Goal: Communication & Community: Answer question/provide support

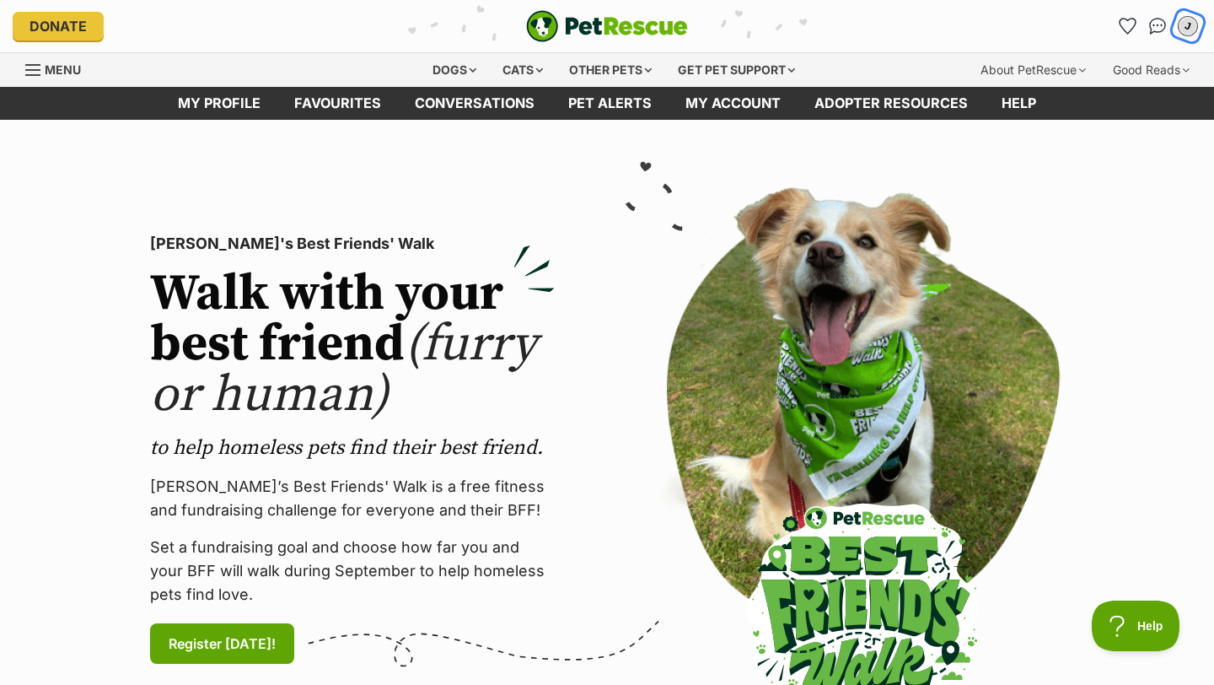
click at [1188, 24] on div "J" at bounding box center [1188, 26] width 22 height 22
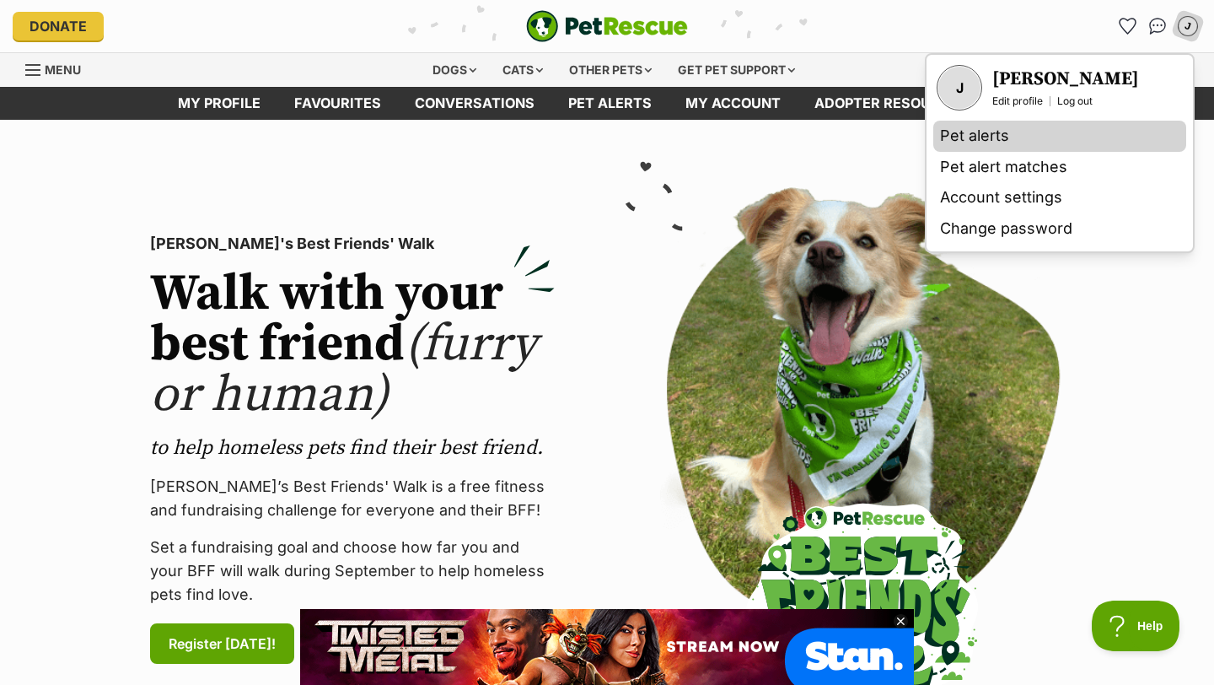
click at [1035, 130] on link "Pet alerts" at bounding box center [1060, 136] width 253 height 31
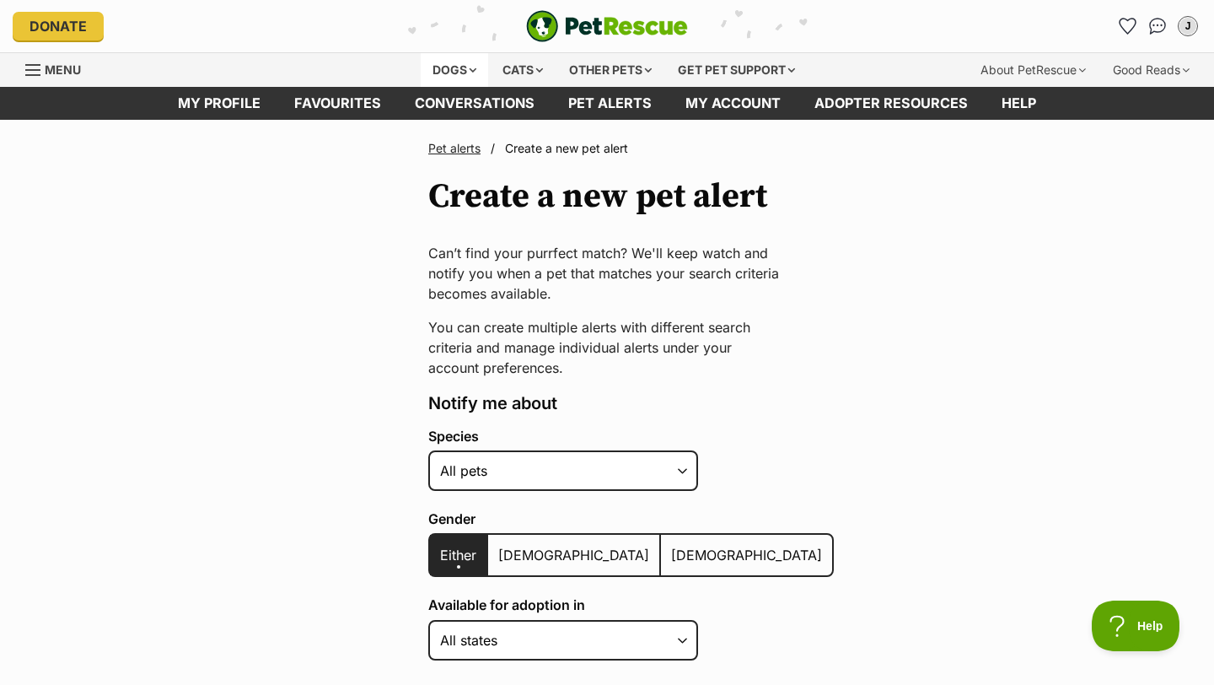
click at [435, 68] on div "Dogs" at bounding box center [454, 70] width 67 height 34
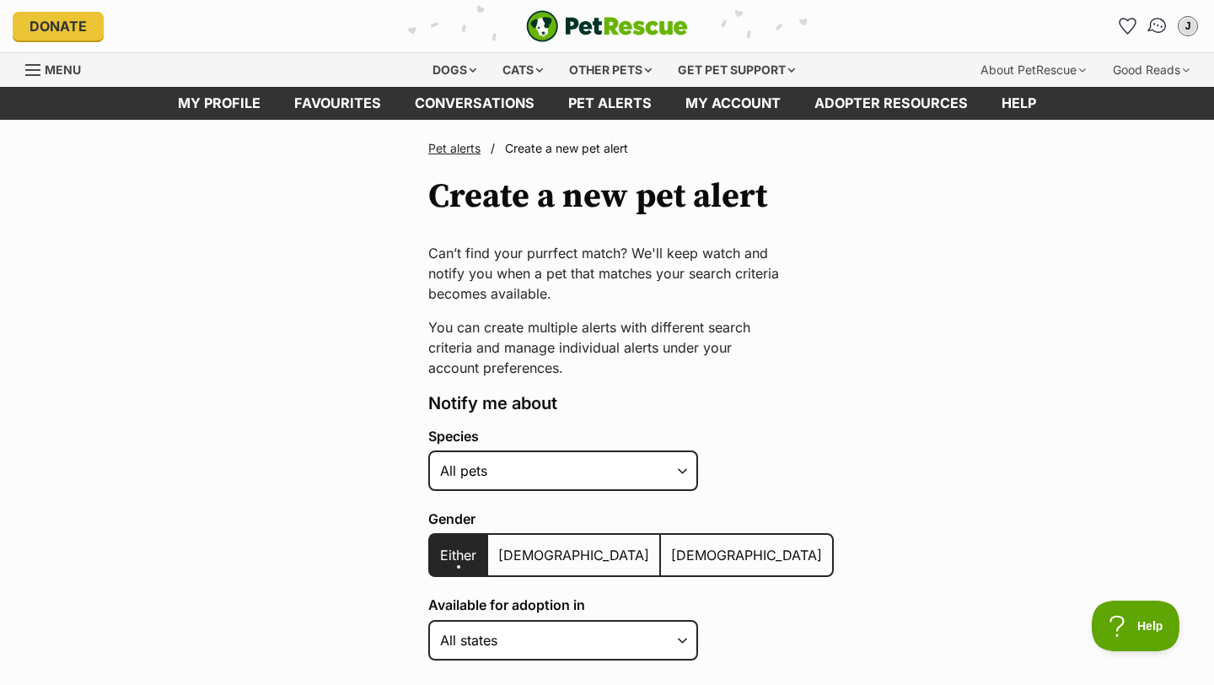
click at [1157, 24] on img "Conversations" at bounding box center [1158, 26] width 23 height 22
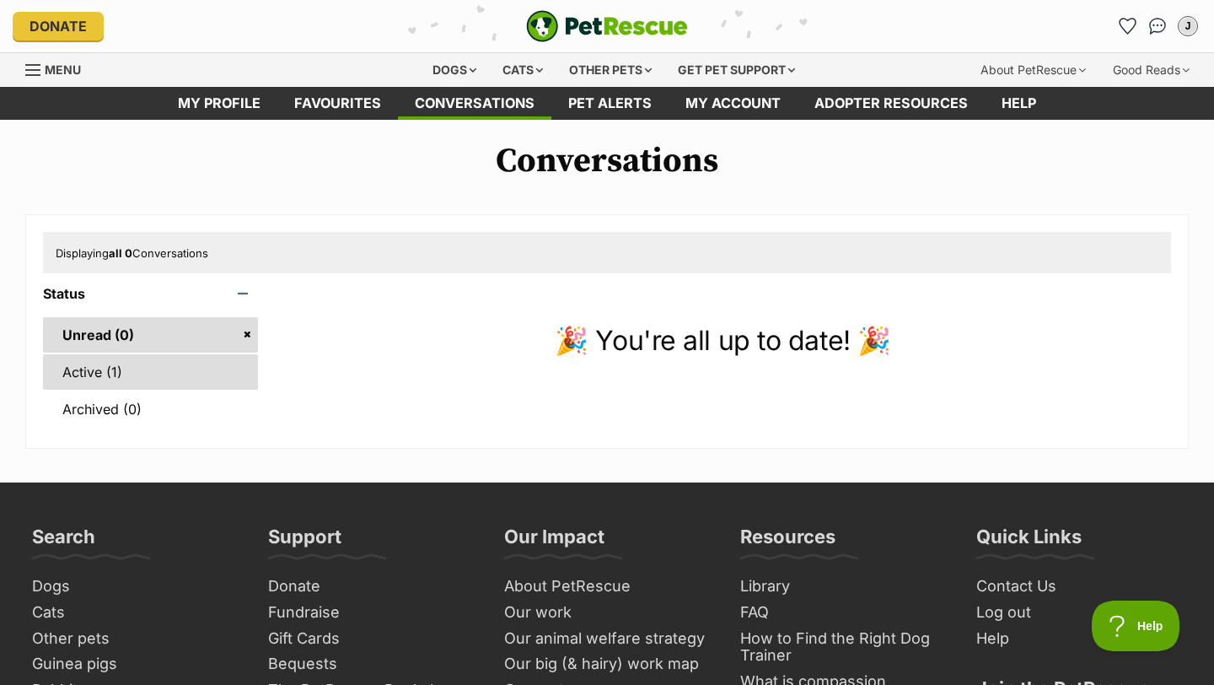
click at [153, 368] on link "Active (1)" at bounding box center [150, 371] width 215 height 35
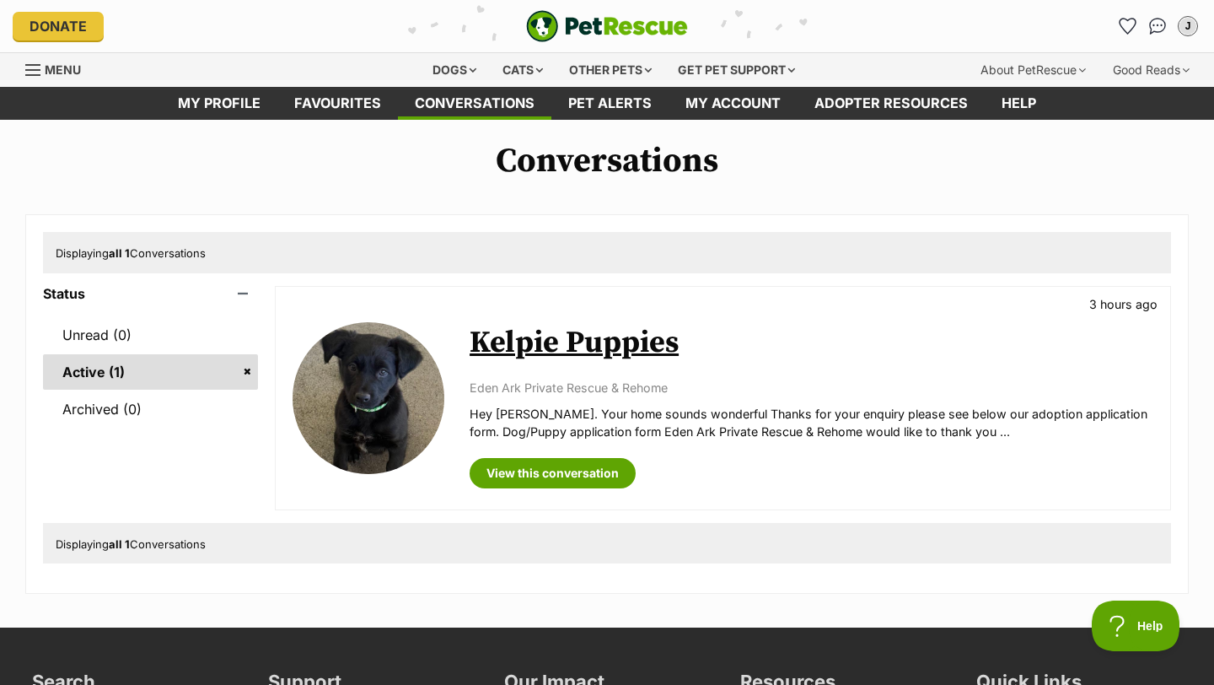
click at [548, 347] on link "Kelpie Puppies" at bounding box center [574, 343] width 209 height 38
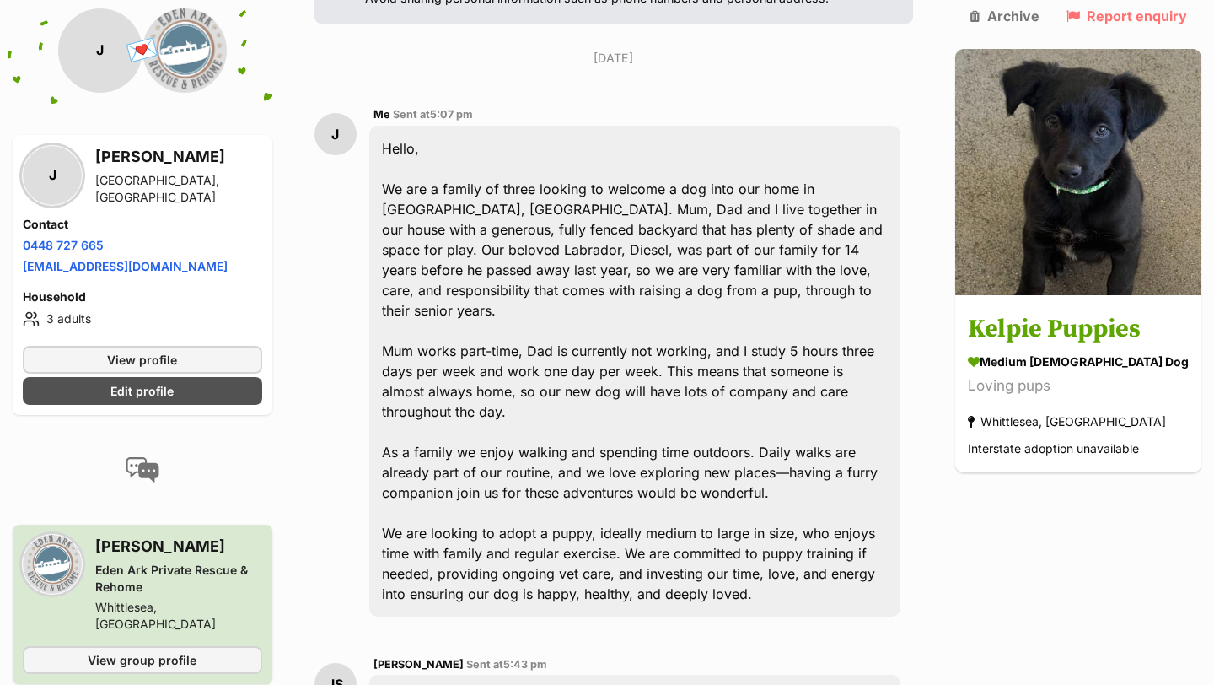
scroll to position [275, 0]
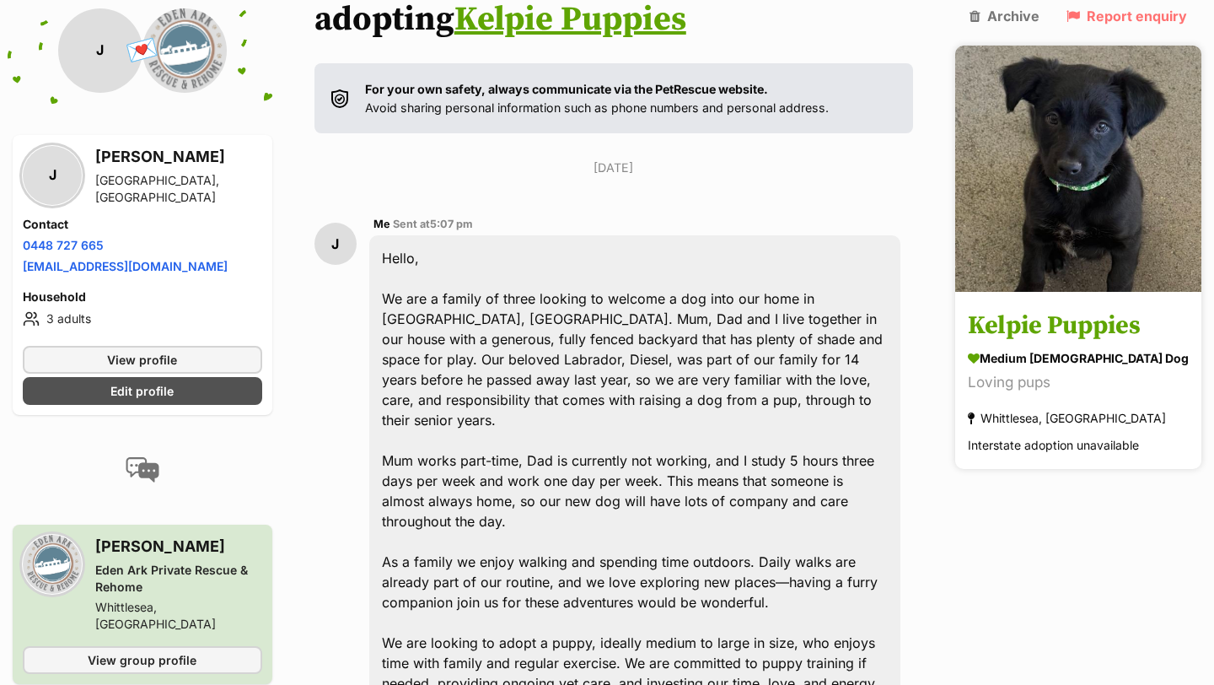
click at [1081, 308] on h3 "Kelpie Puppies" at bounding box center [1078, 327] width 221 height 38
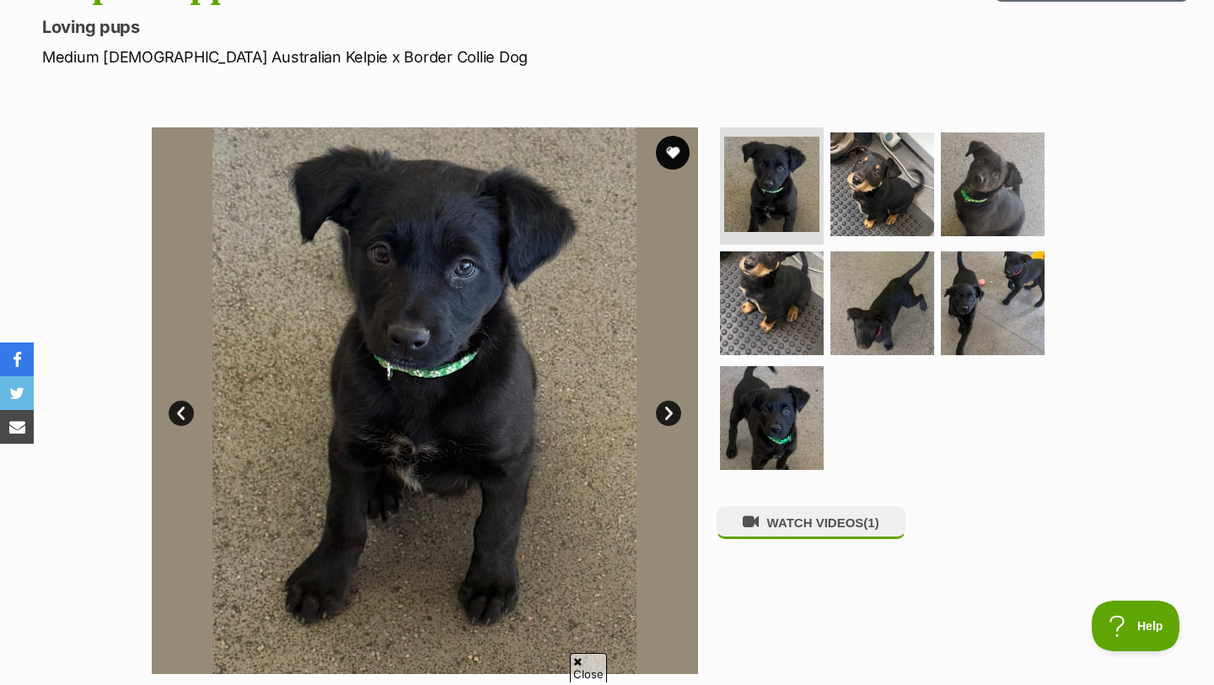
click at [666, 417] on link "Next" at bounding box center [668, 413] width 25 height 25
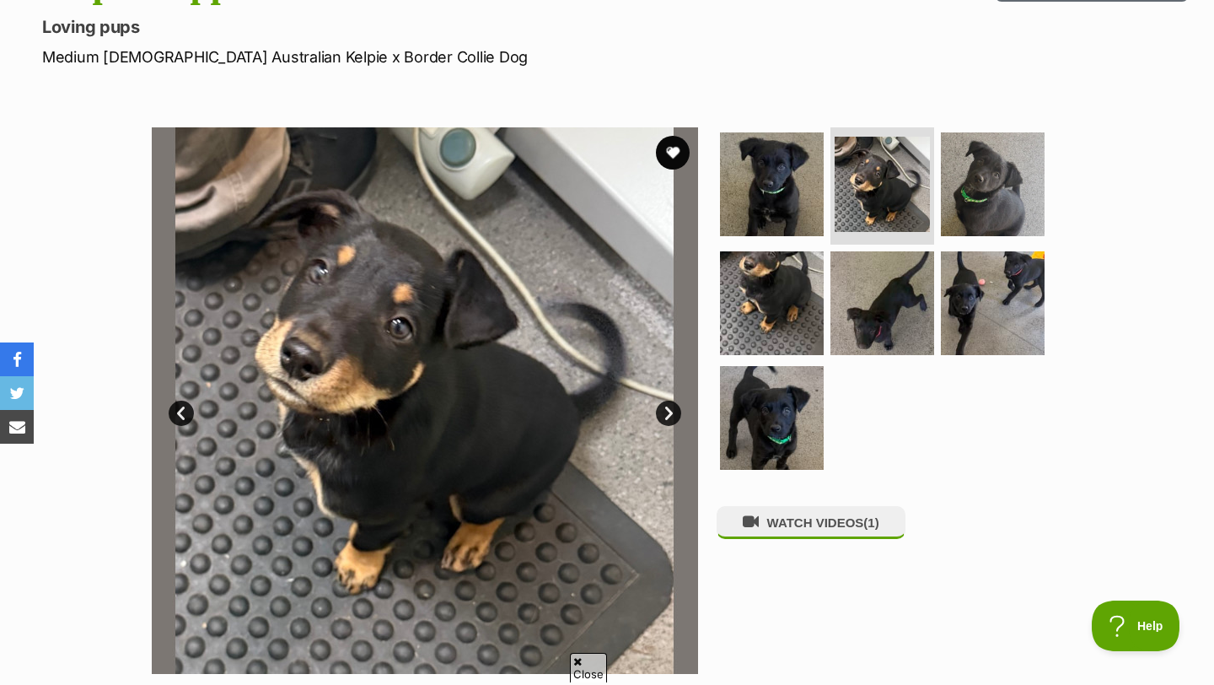
click at [666, 417] on link "Next" at bounding box center [668, 413] width 25 height 25
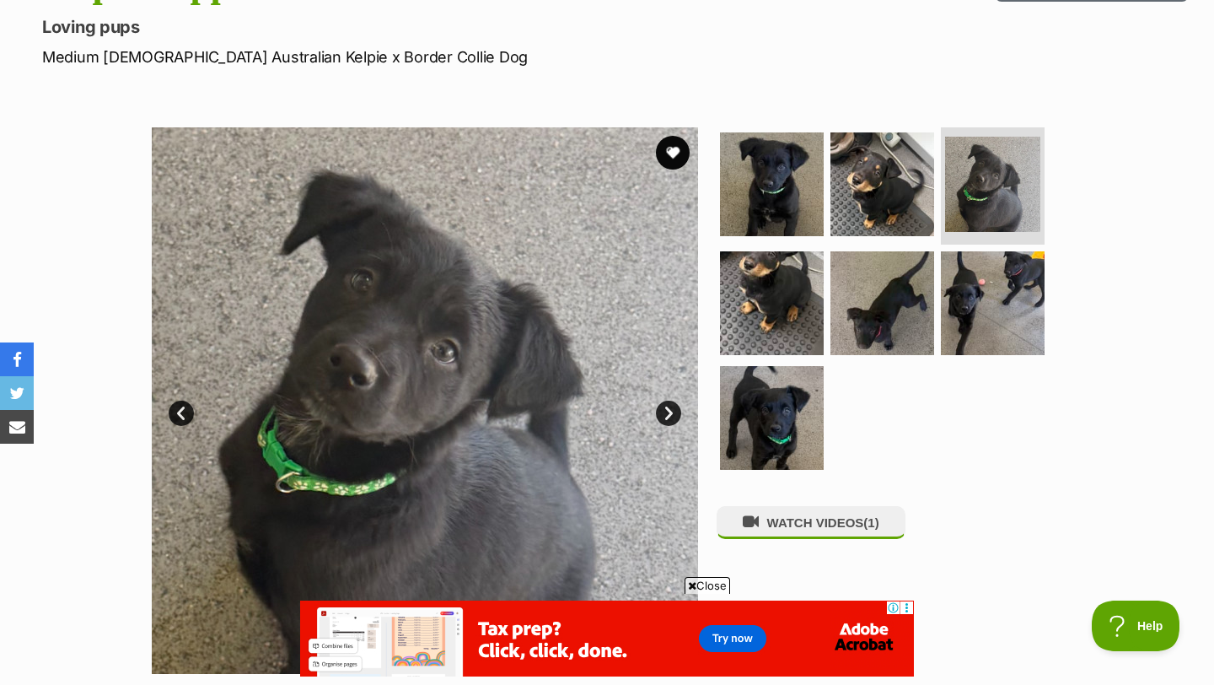
click at [666, 417] on link "Next" at bounding box center [668, 413] width 25 height 25
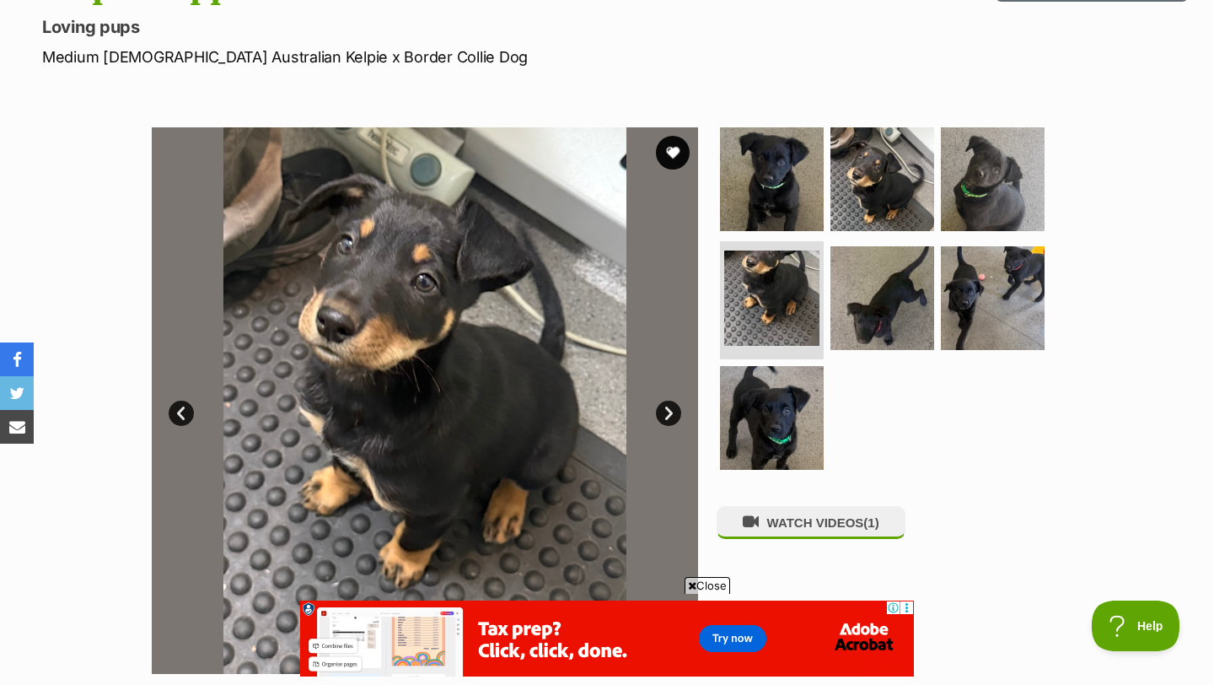
click at [666, 417] on link "Next" at bounding box center [668, 413] width 25 height 25
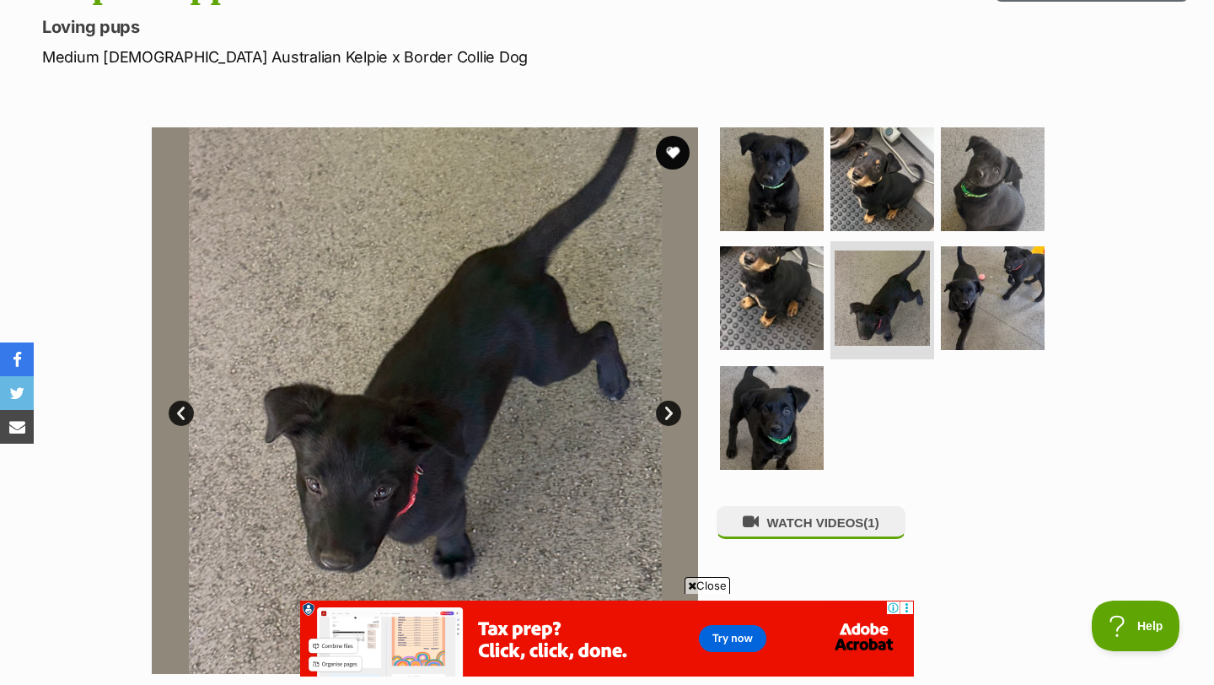
click at [666, 417] on link "Next" at bounding box center [668, 413] width 25 height 25
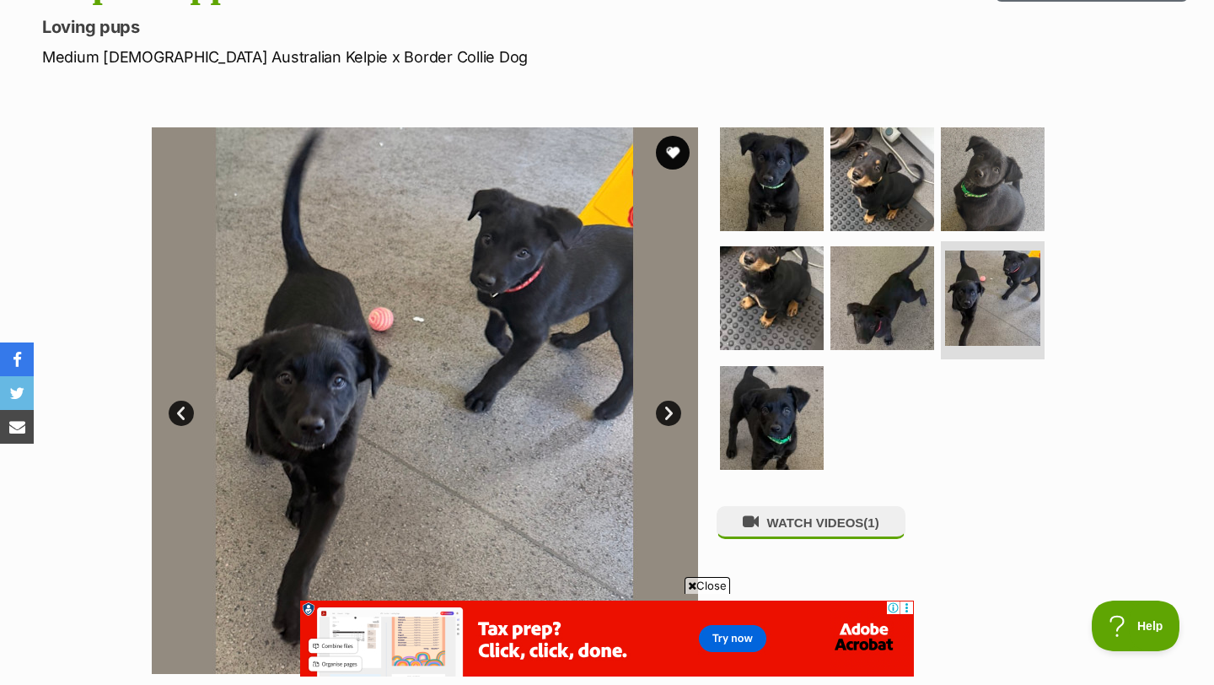
click at [666, 417] on link "Next" at bounding box center [668, 413] width 25 height 25
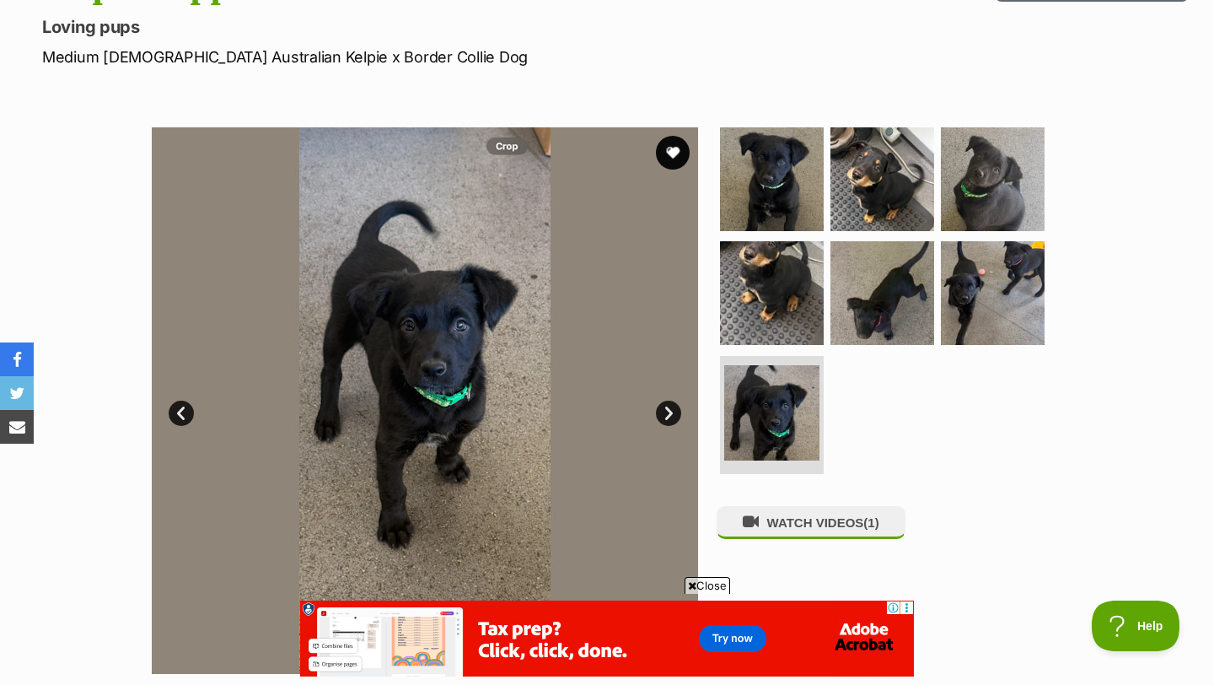
click at [666, 417] on link "Next" at bounding box center [668, 413] width 25 height 25
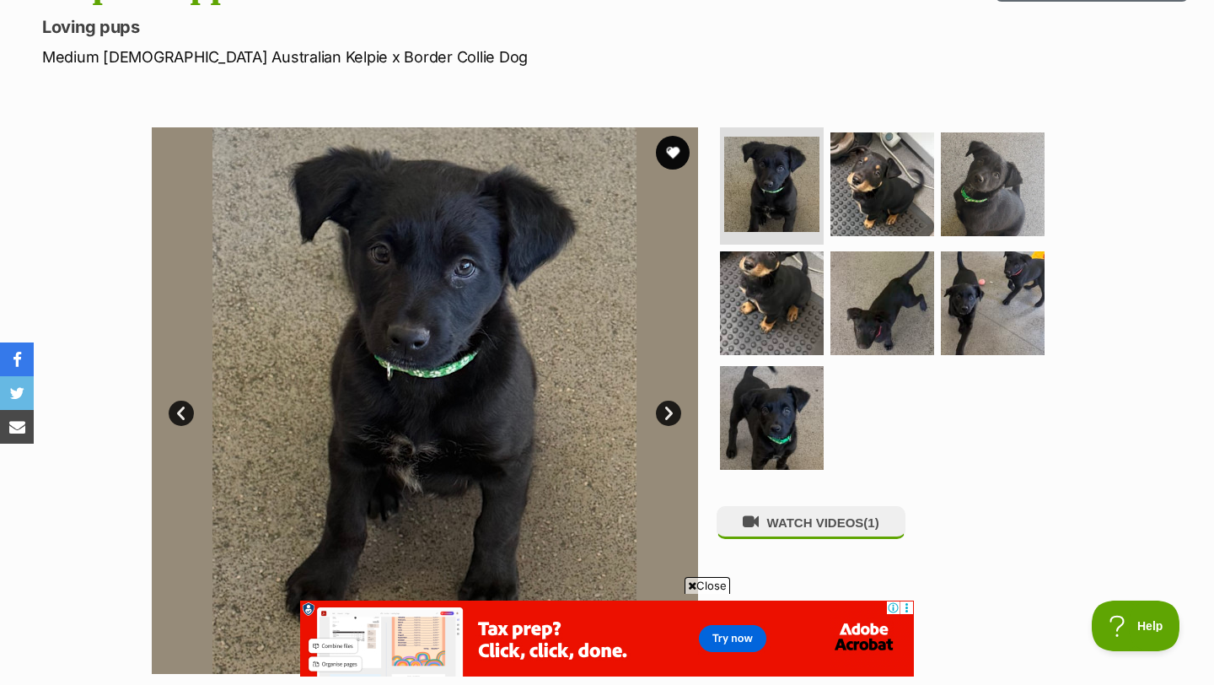
click at [666, 417] on link "Next" at bounding box center [668, 413] width 25 height 25
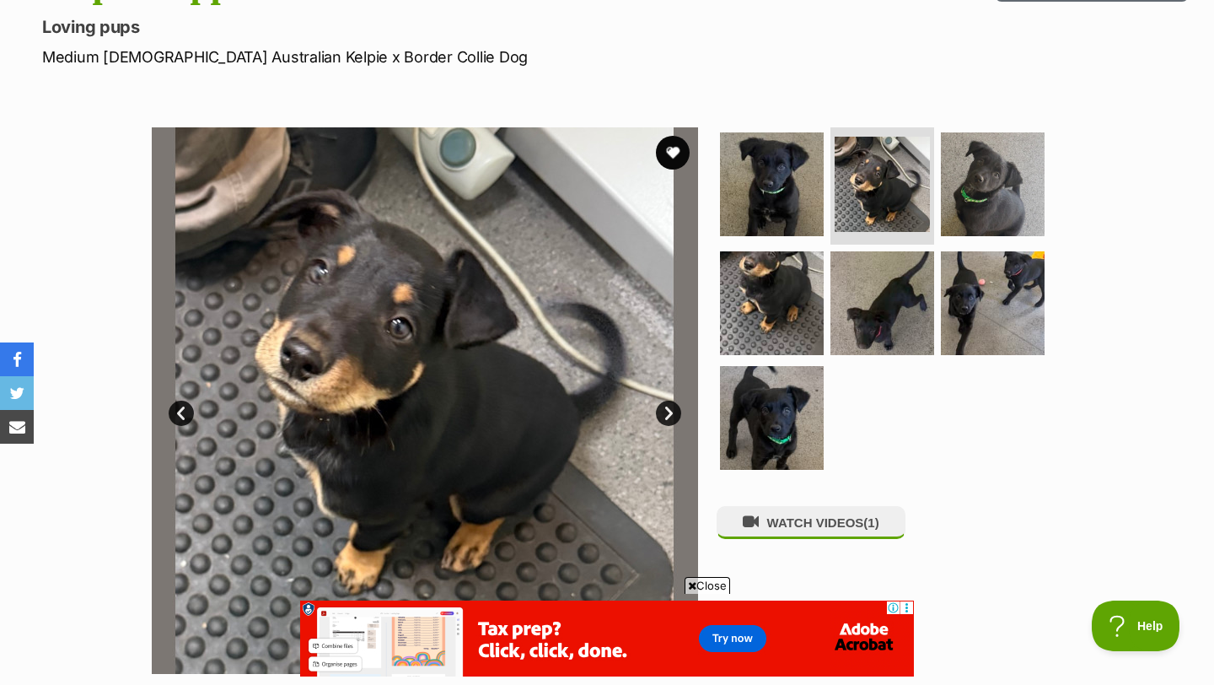
click at [666, 417] on link "Next" at bounding box center [668, 413] width 25 height 25
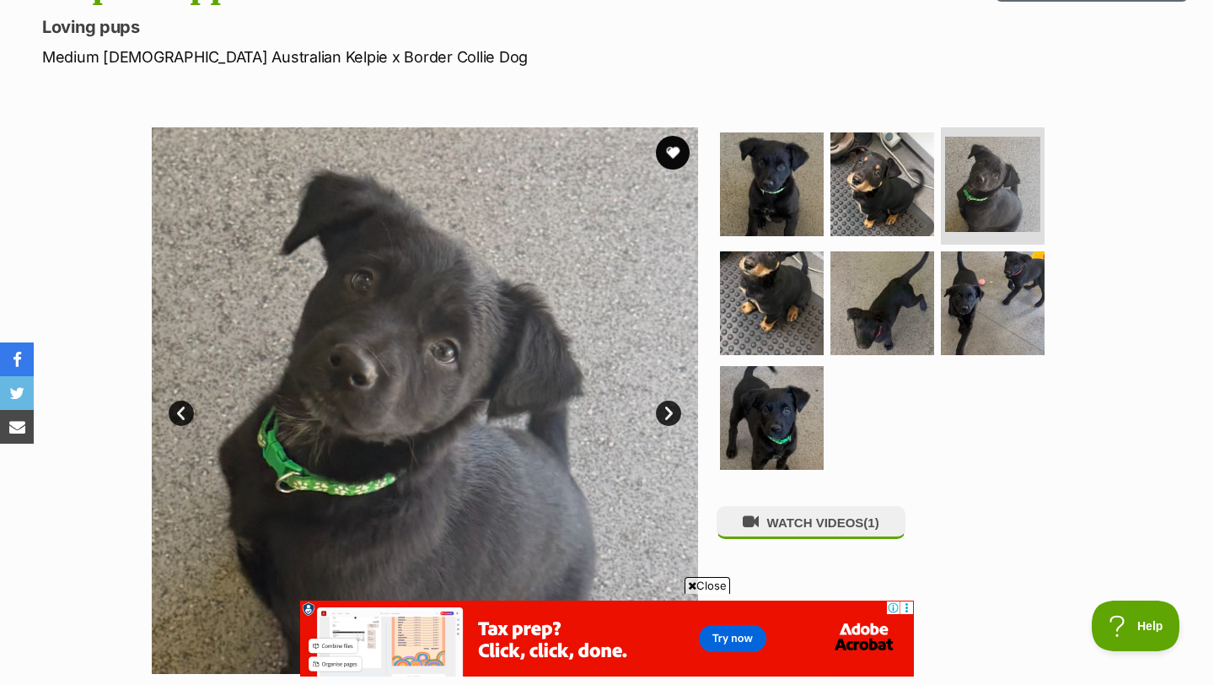
click at [666, 417] on link "Next" at bounding box center [668, 413] width 25 height 25
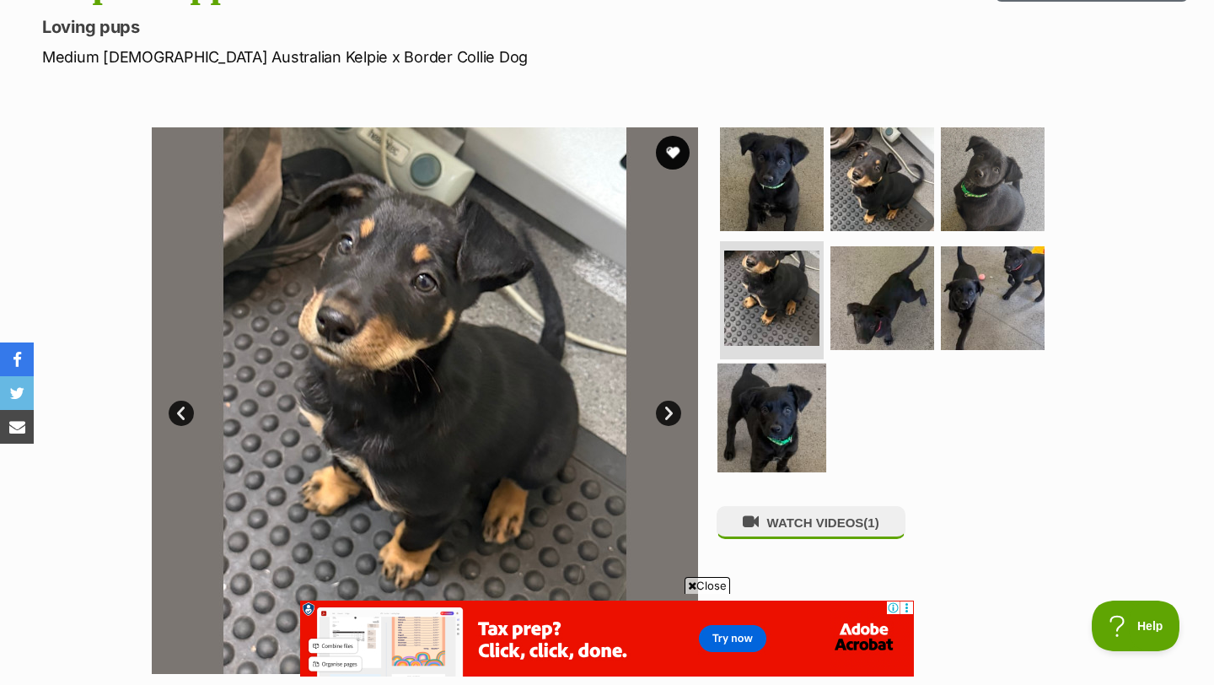
scroll to position [269, 0]
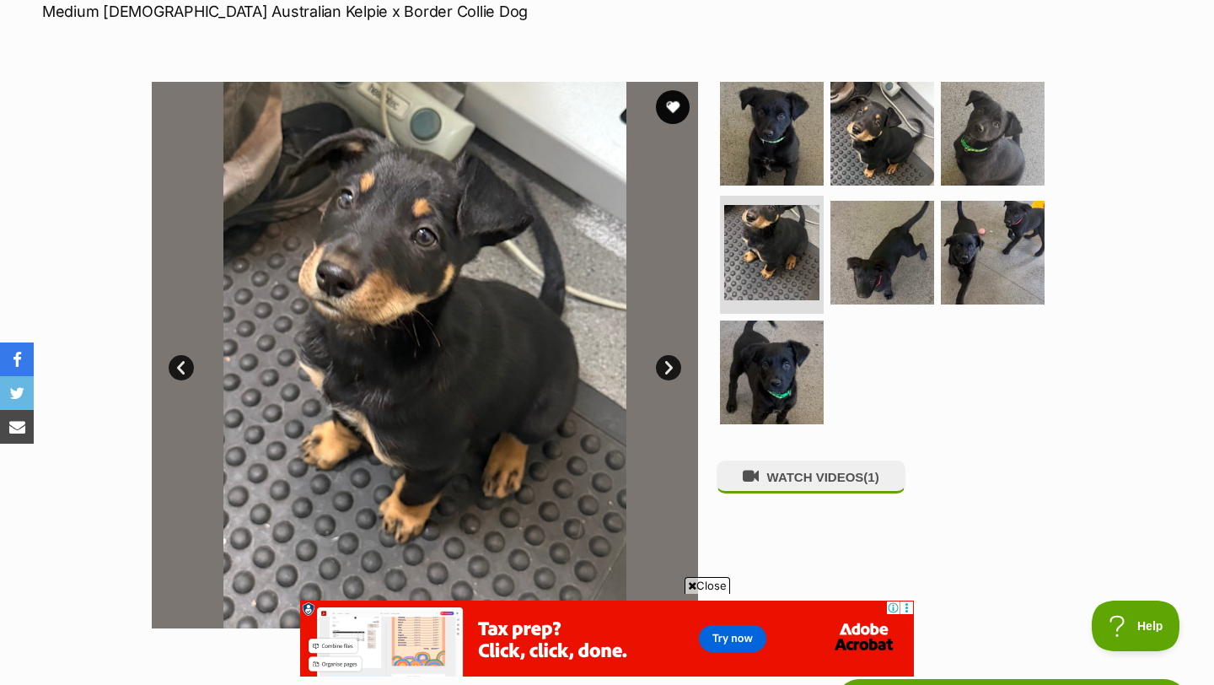
click at [668, 367] on link "Next" at bounding box center [668, 367] width 25 height 25
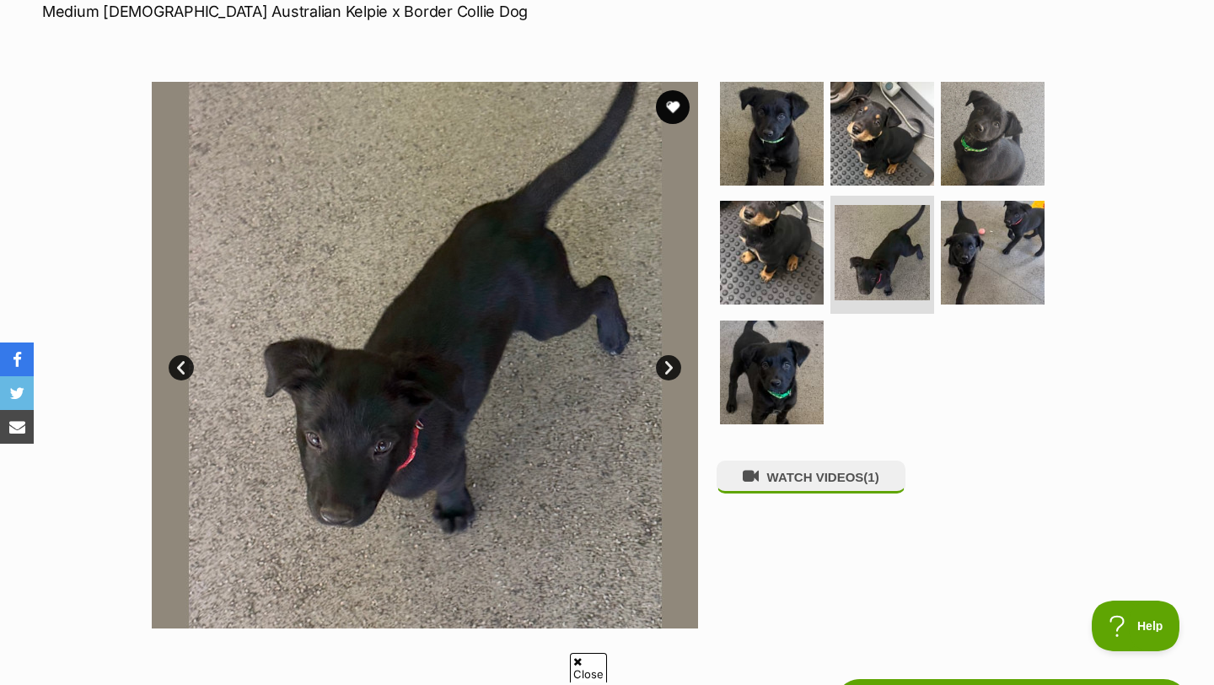
scroll to position [0, 0]
click at [740, 160] on img at bounding box center [772, 132] width 109 height 109
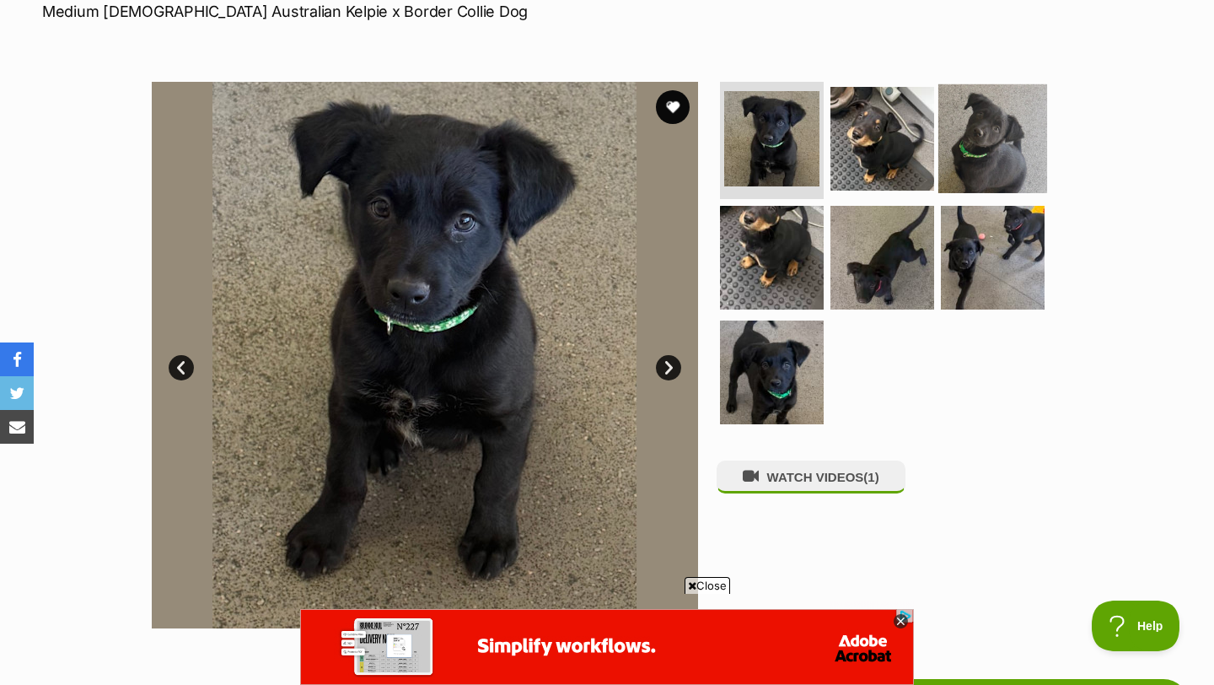
click at [973, 147] on img at bounding box center [993, 137] width 109 height 109
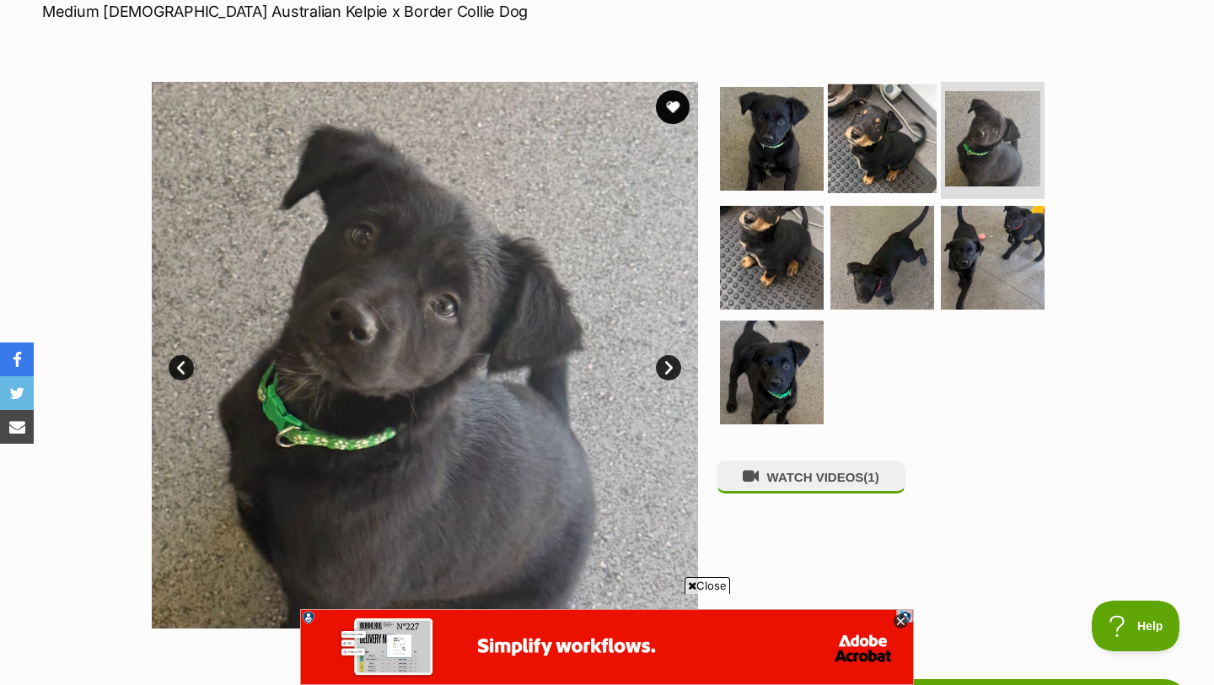
click at [877, 132] on img at bounding box center [882, 137] width 109 height 109
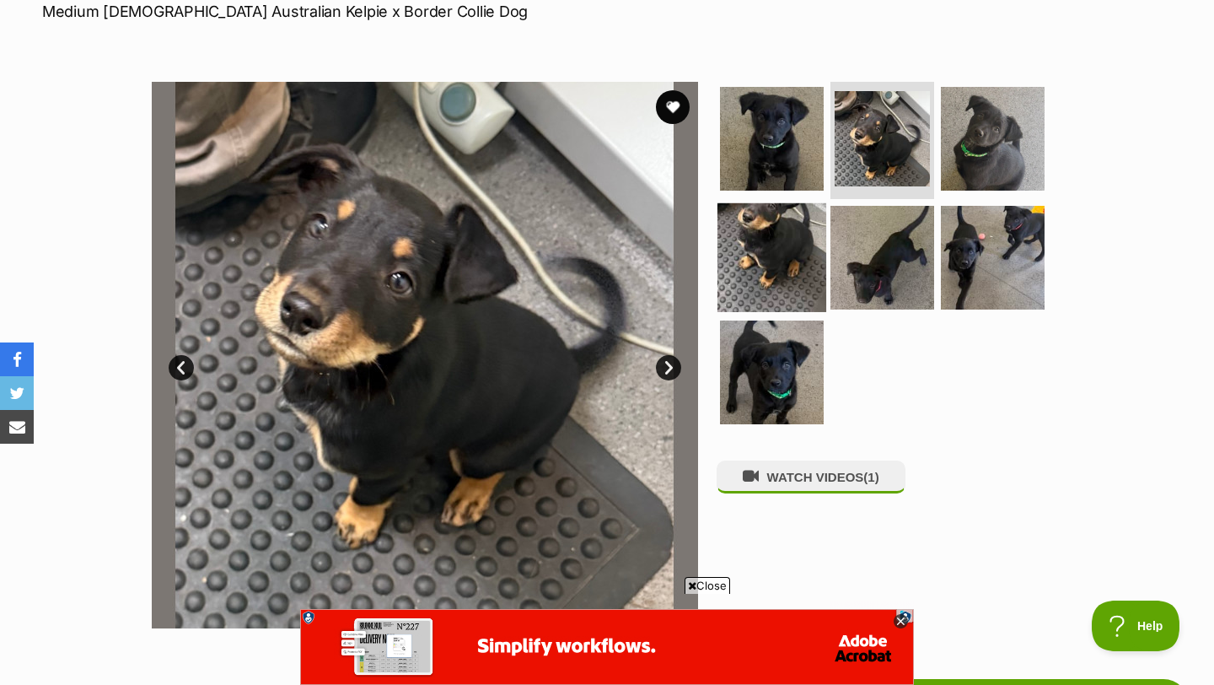
click at [757, 253] on img at bounding box center [772, 257] width 109 height 109
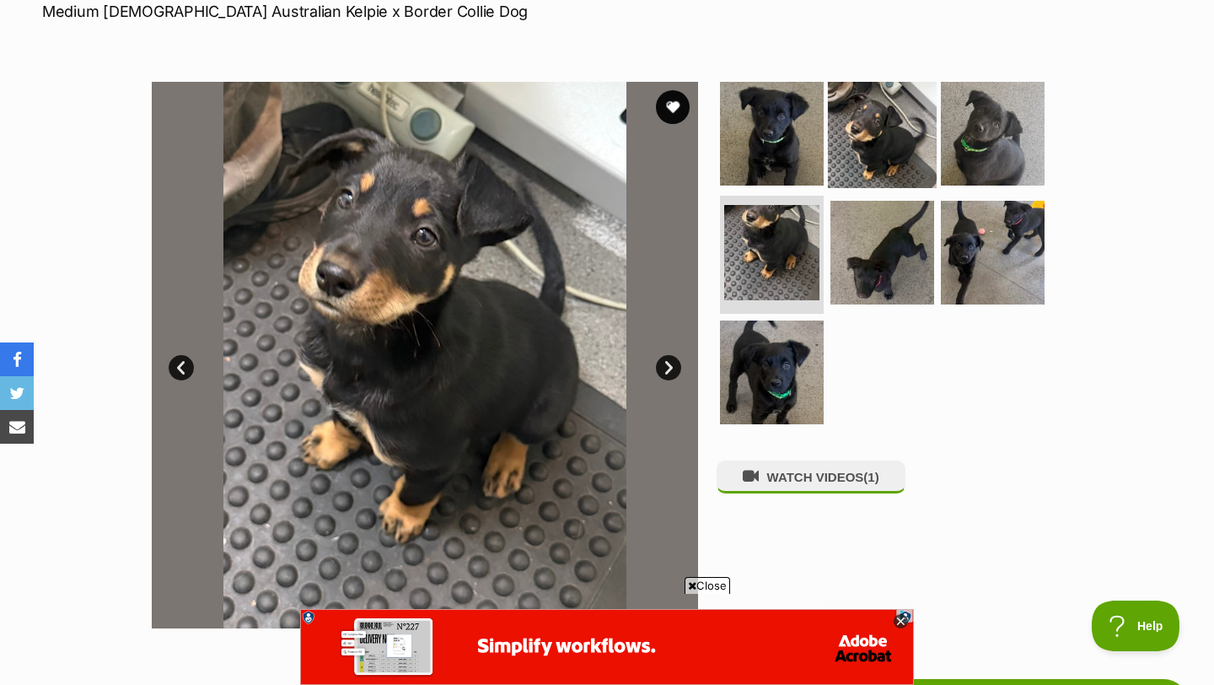
click at [875, 132] on img at bounding box center [882, 132] width 109 height 109
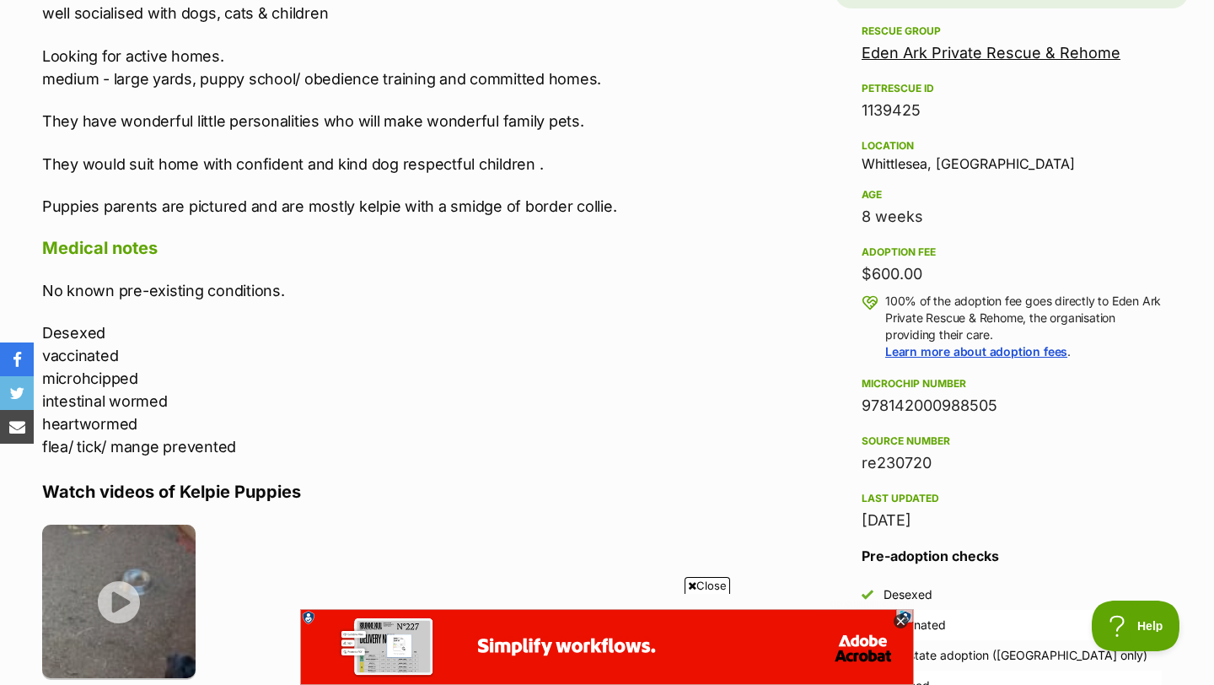
scroll to position [1091, 0]
click at [164, 591] on img at bounding box center [118, 598] width 153 height 153
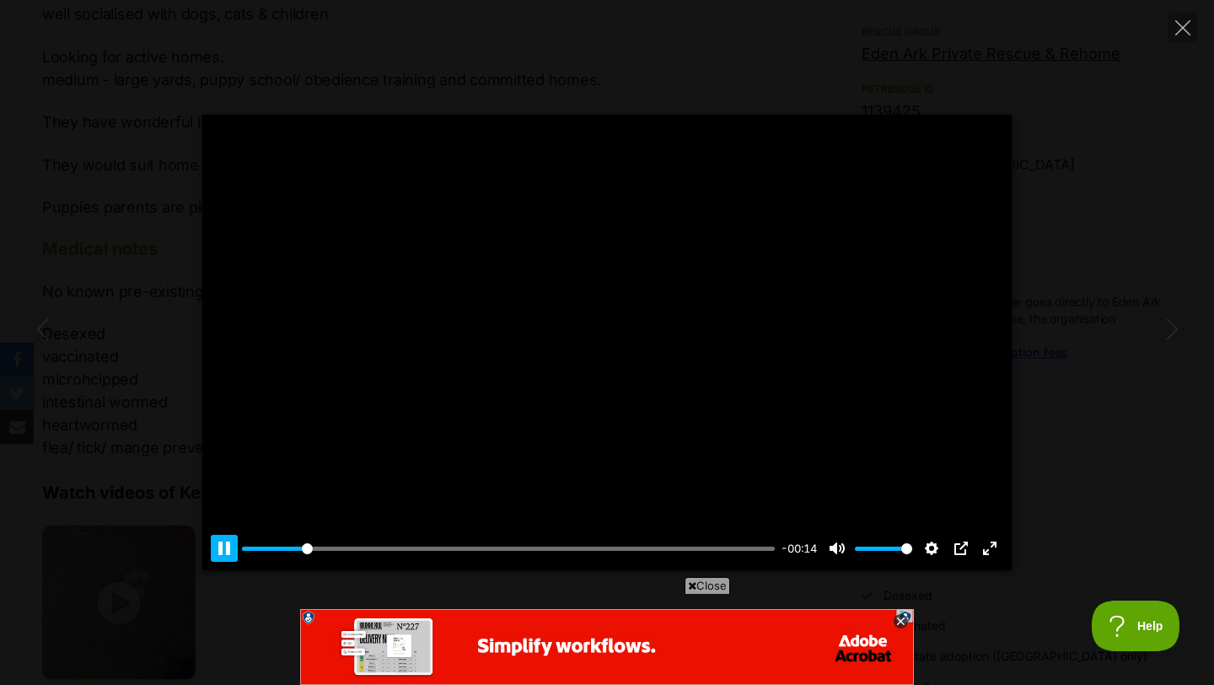
click at [224, 550] on button "Pause Play" at bounding box center [224, 548] width 27 height 27
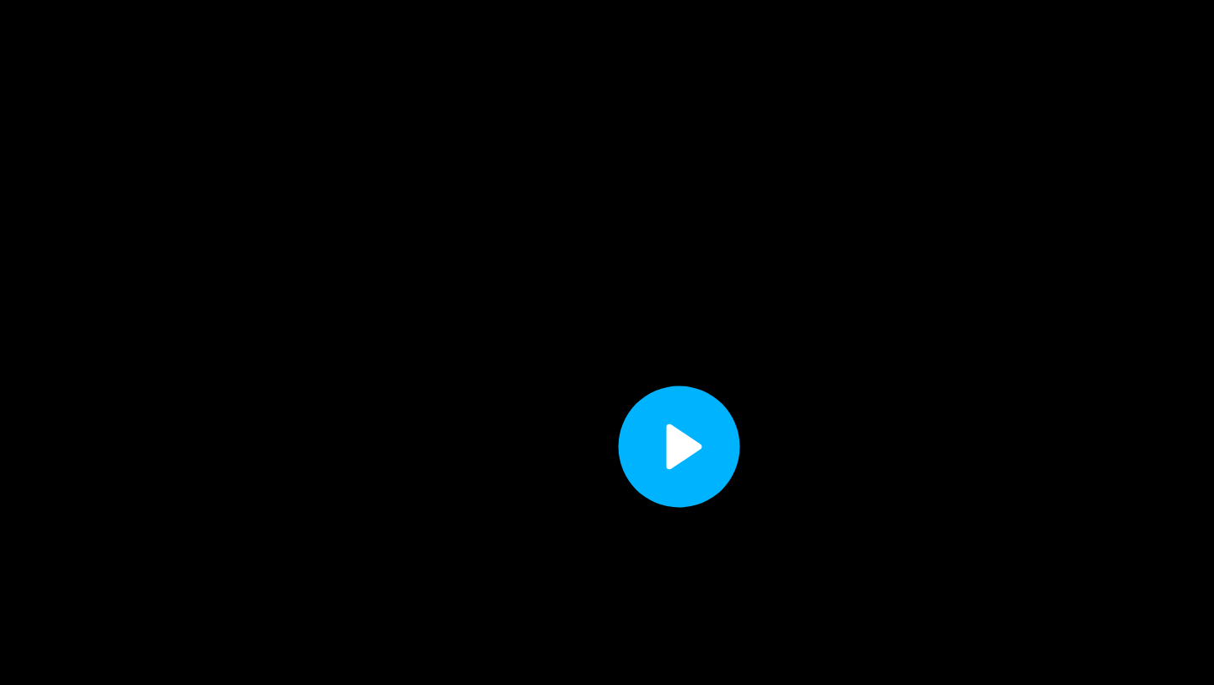
click at [608, 336] on button "Play" at bounding box center [607, 342] width 40 height 40
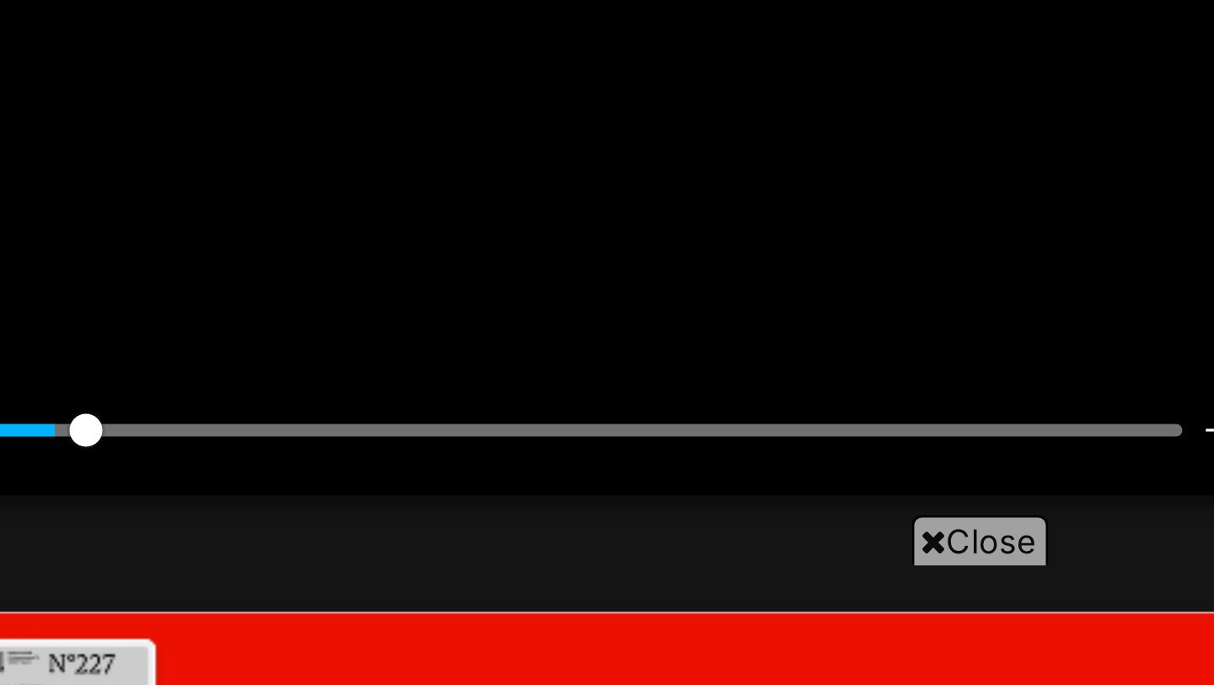
click at [455, 510] on div "Pause Play % buffered 00:05 -00:11 Unmute Mute Disable captions Enable captions…" at bounding box center [607, 537] width 810 height 65
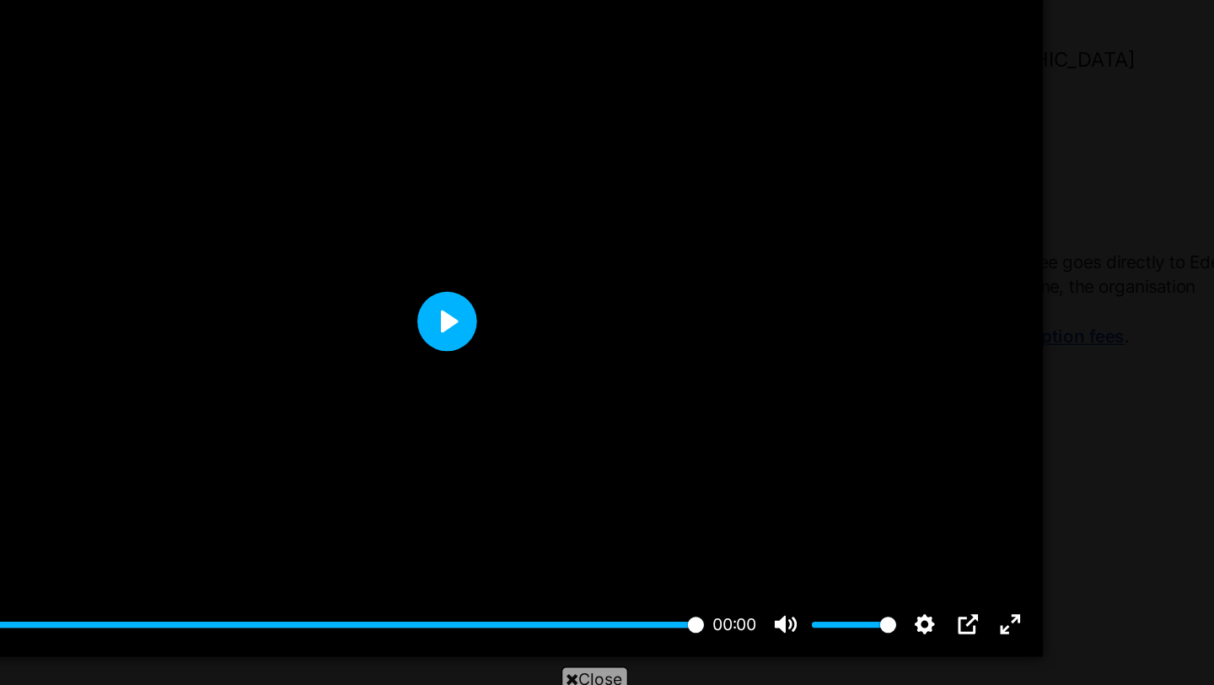
click at [606, 333] on button "Play" at bounding box center [607, 342] width 40 height 40
click at [595, 351] on button "Play" at bounding box center [607, 342] width 40 height 40
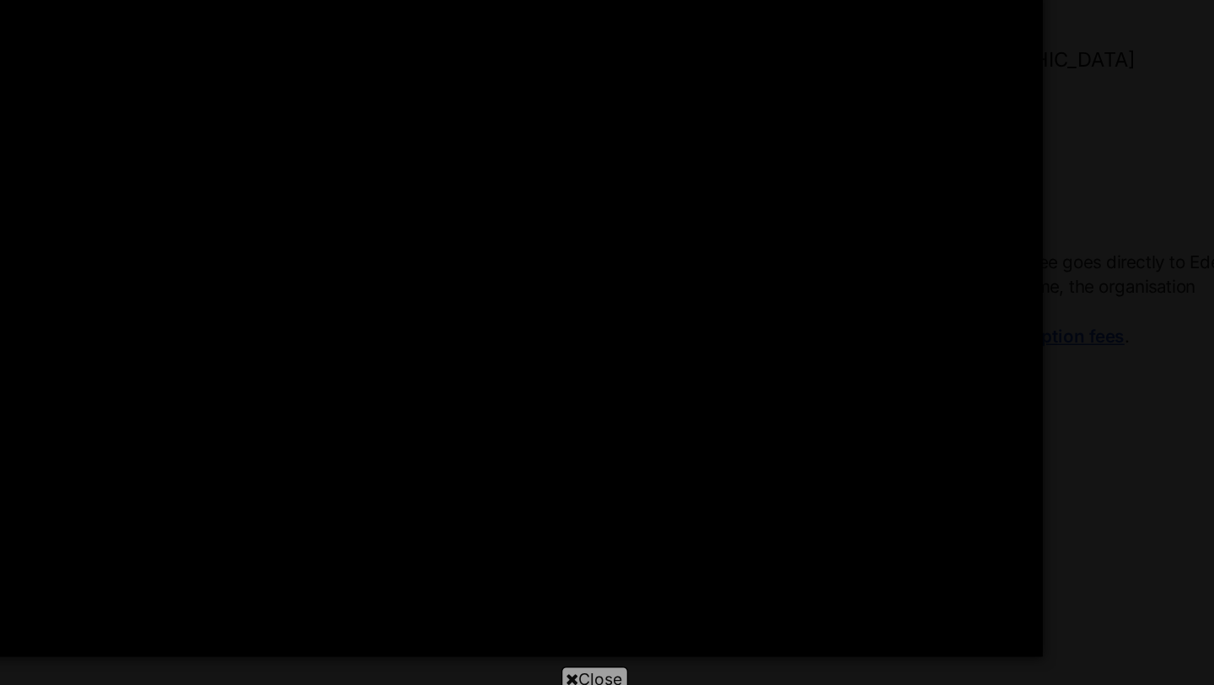
scroll to position [0, 0]
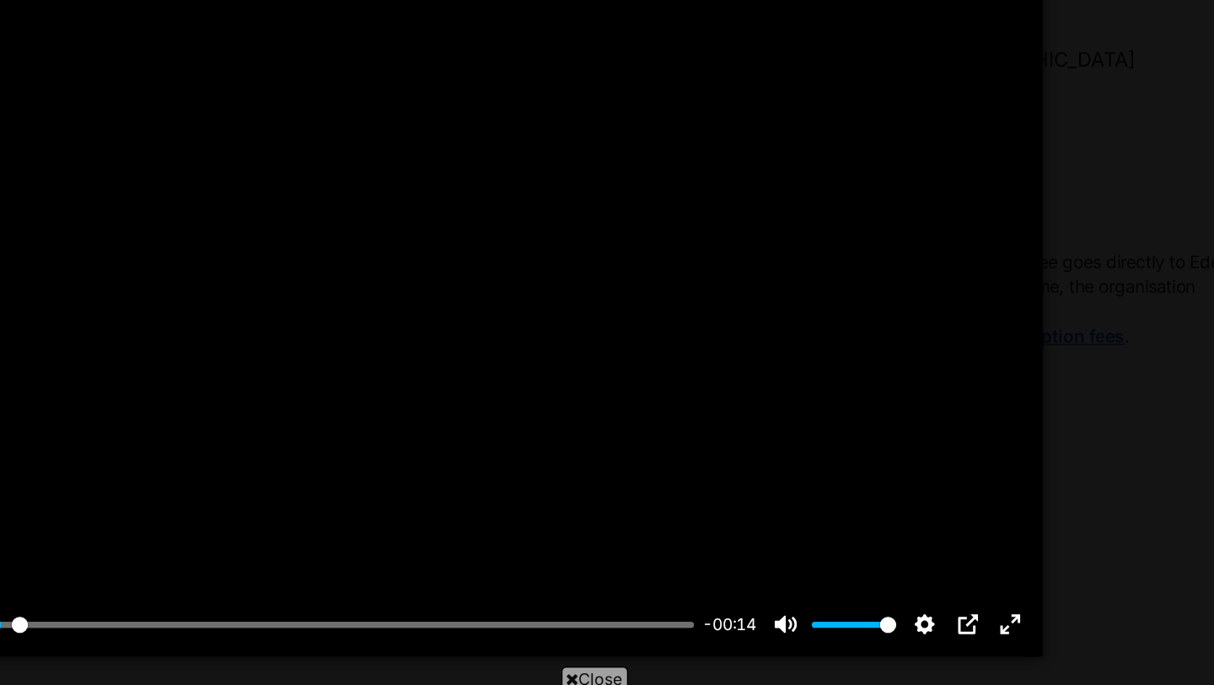
click at [610, 346] on div at bounding box center [607, 342] width 810 height 455
click at [610, 346] on button "Play" at bounding box center [607, 342] width 40 height 40
click at [605, 380] on div at bounding box center [607, 342] width 810 height 455
type input "33.73"
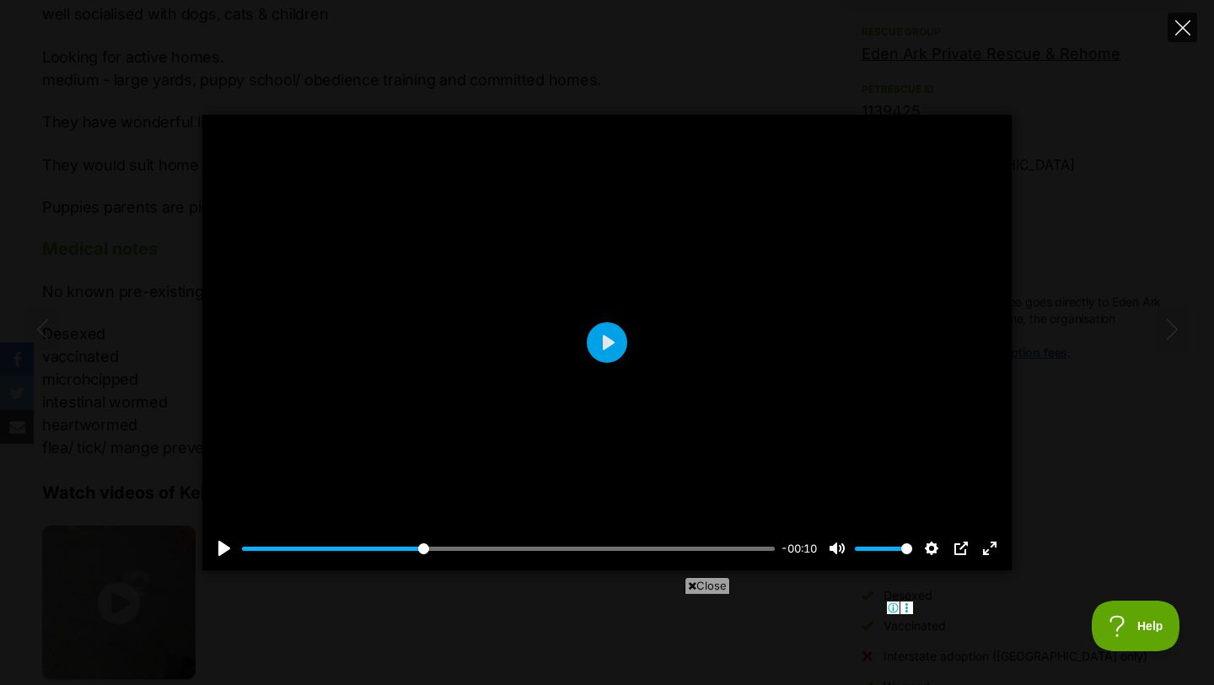
click at [1184, 30] on icon "Close" at bounding box center [1183, 27] width 15 height 15
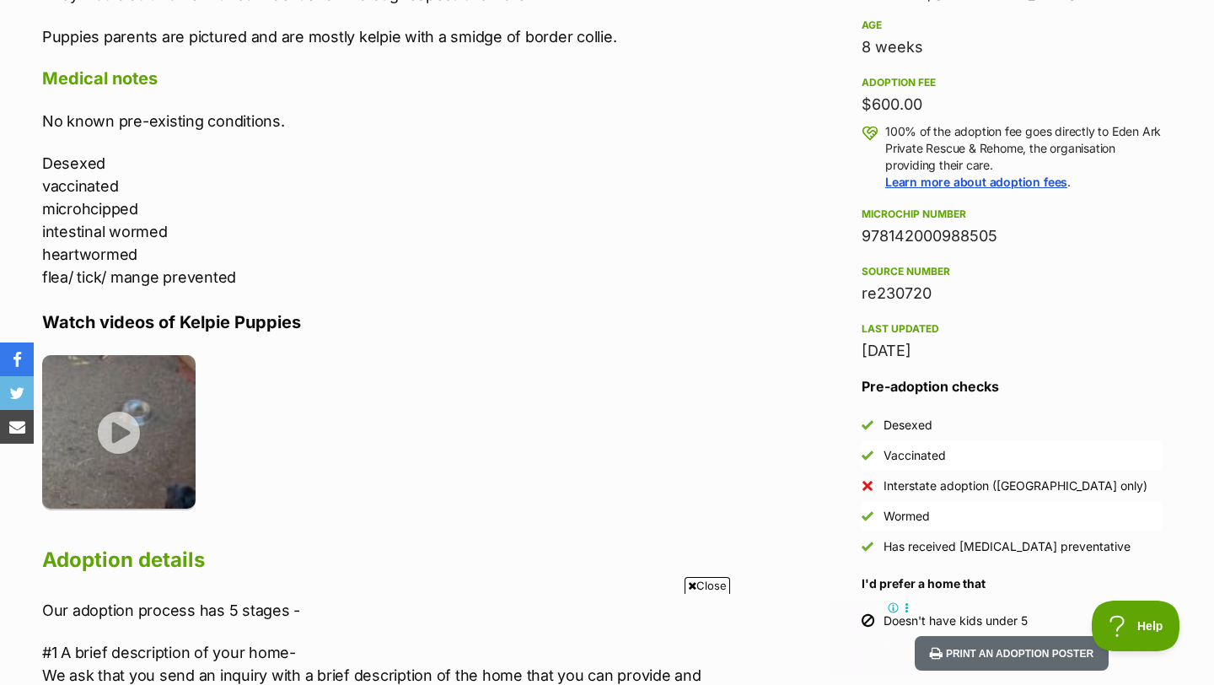
scroll to position [1323, 0]
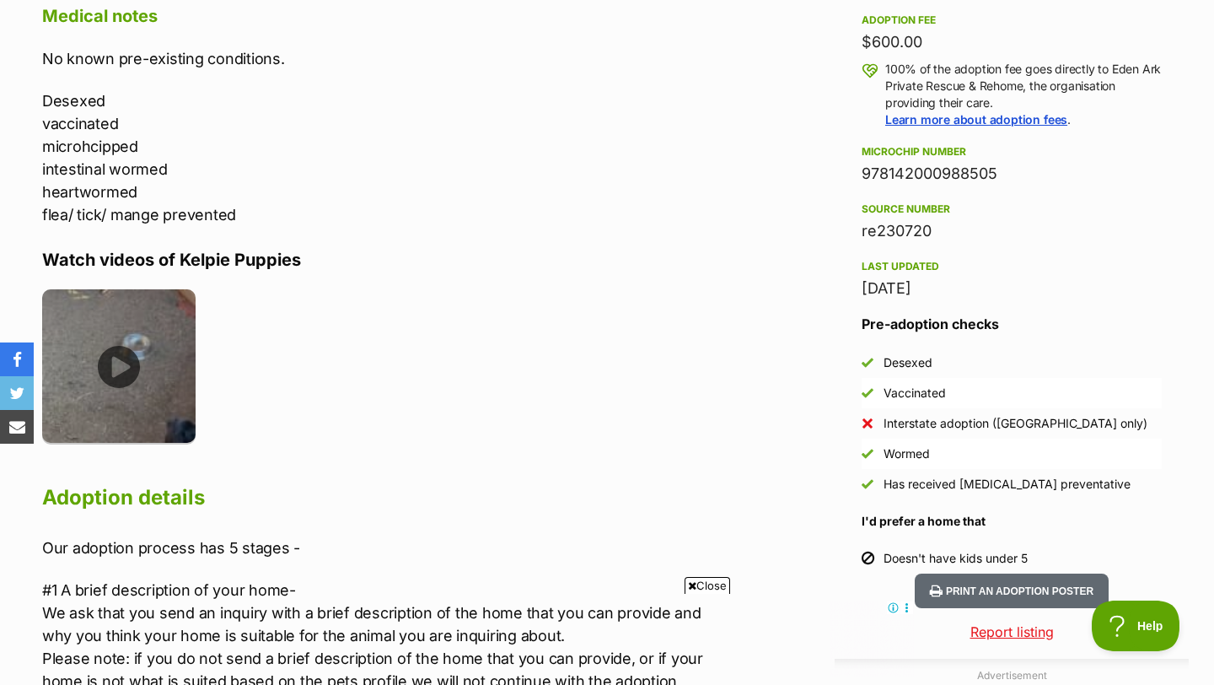
click at [170, 352] on img at bounding box center [118, 365] width 153 height 153
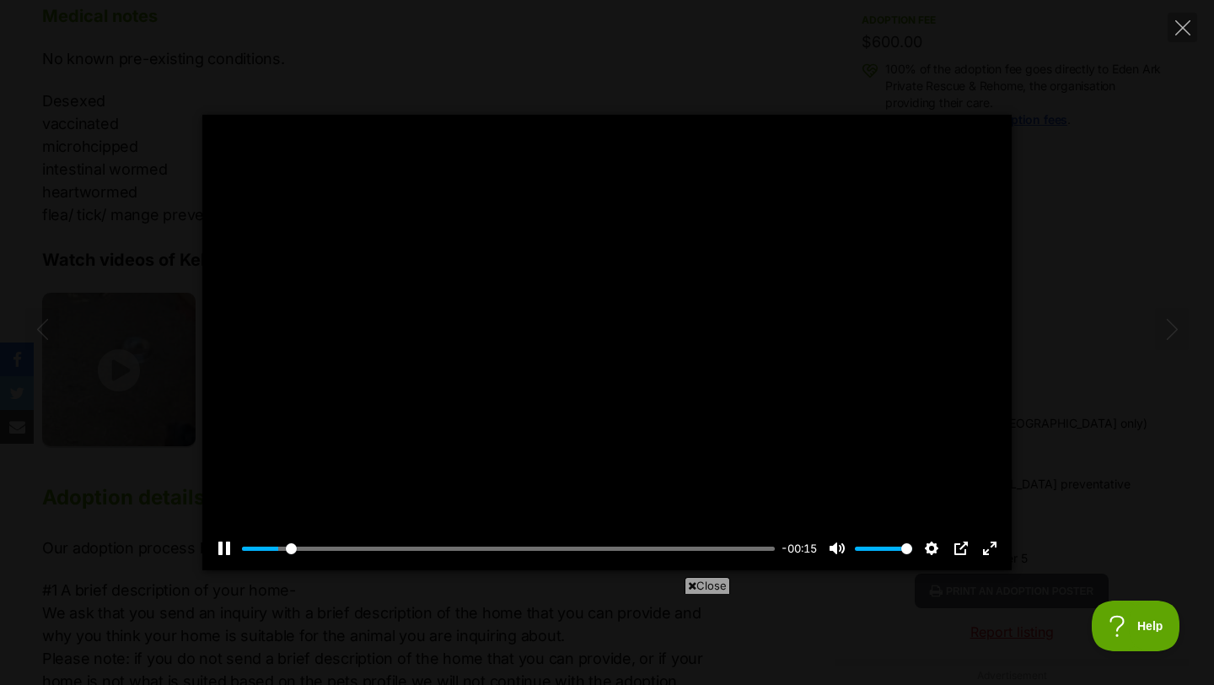
scroll to position [0, 0]
click at [676, 407] on div at bounding box center [607, 342] width 810 height 455
type input "37.7"
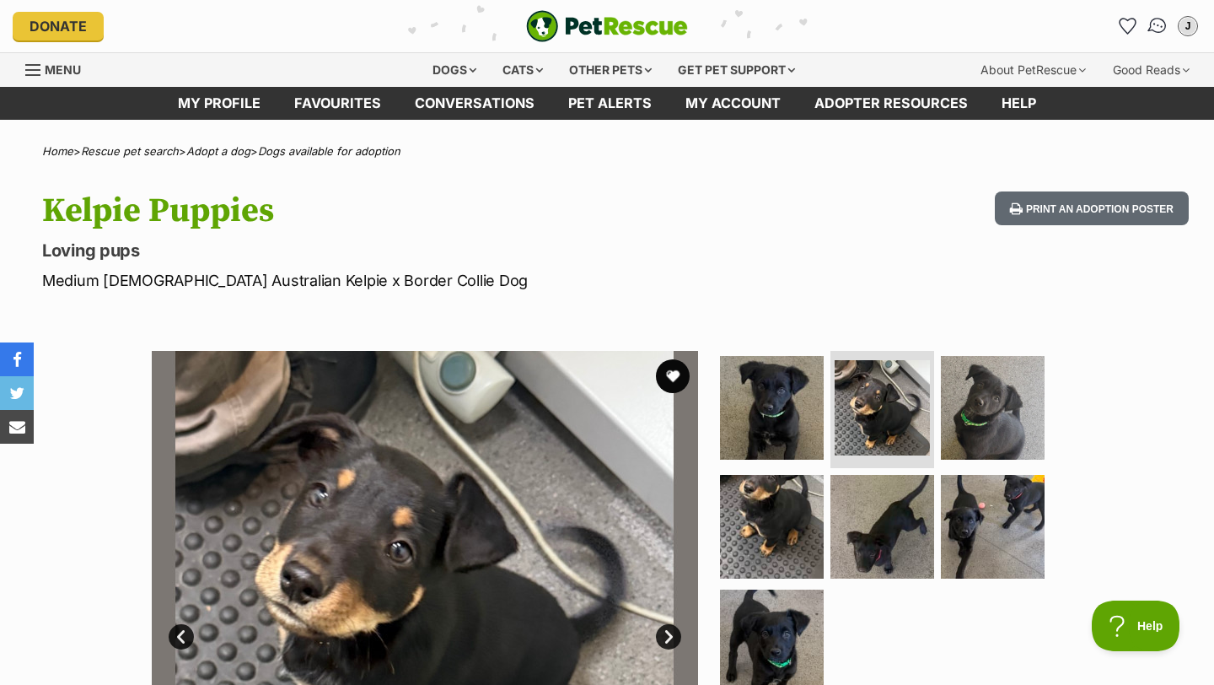
click at [1155, 32] on img "Conversations" at bounding box center [1158, 26] width 23 height 22
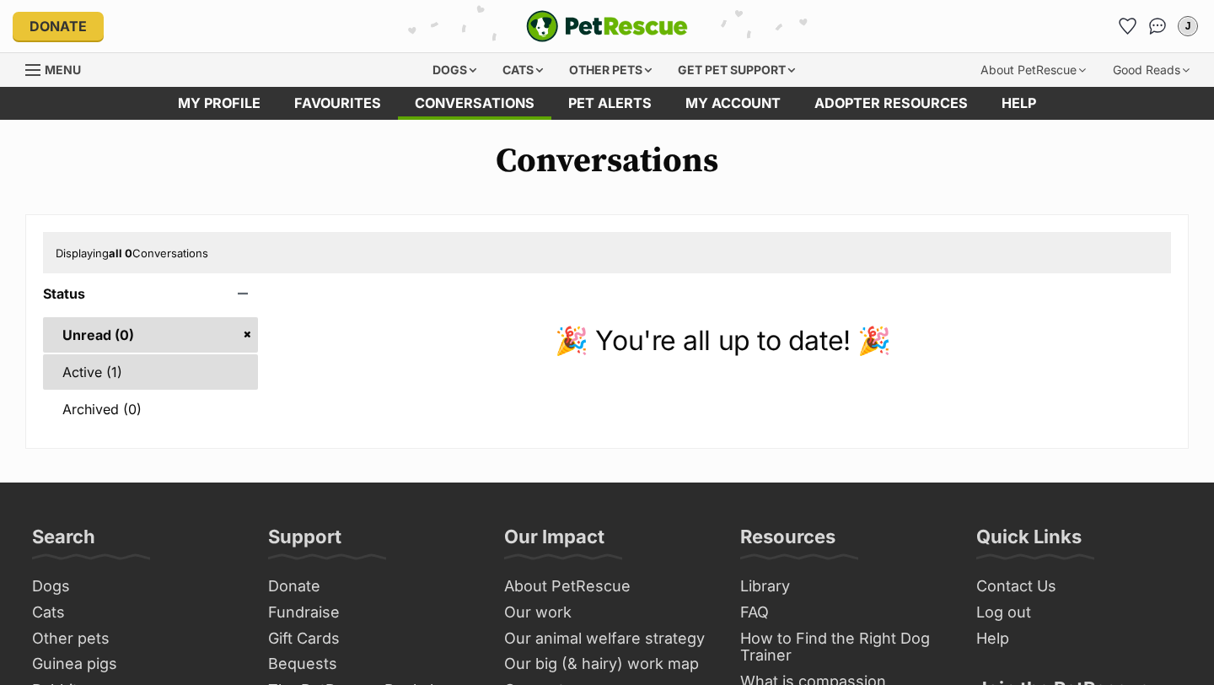
click at [129, 374] on link "Active (1)" at bounding box center [150, 371] width 215 height 35
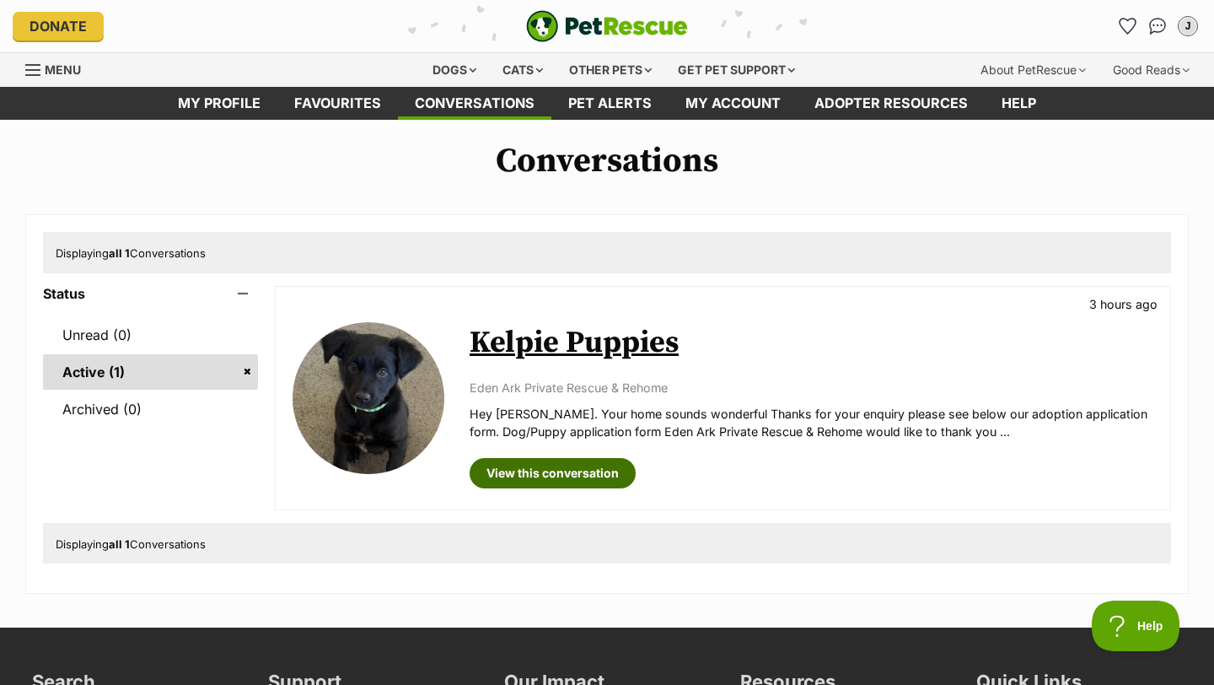
click at [530, 466] on link "View this conversation" at bounding box center [553, 473] width 166 height 30
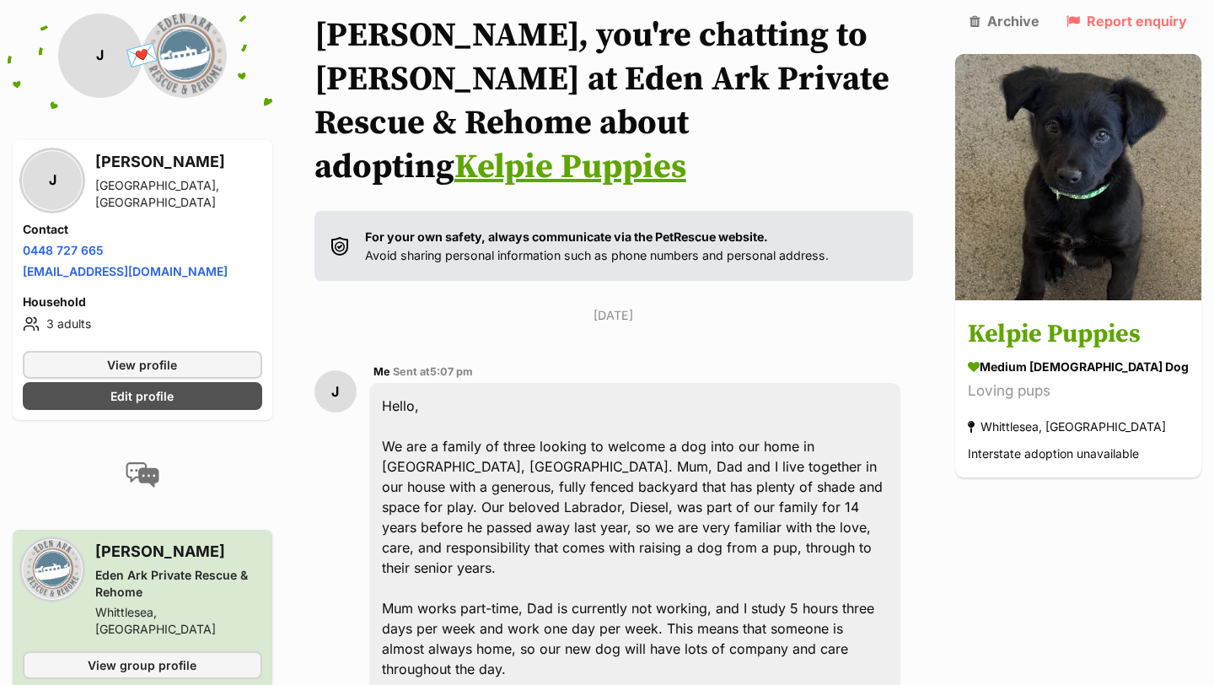
scroll to position [128, 0]
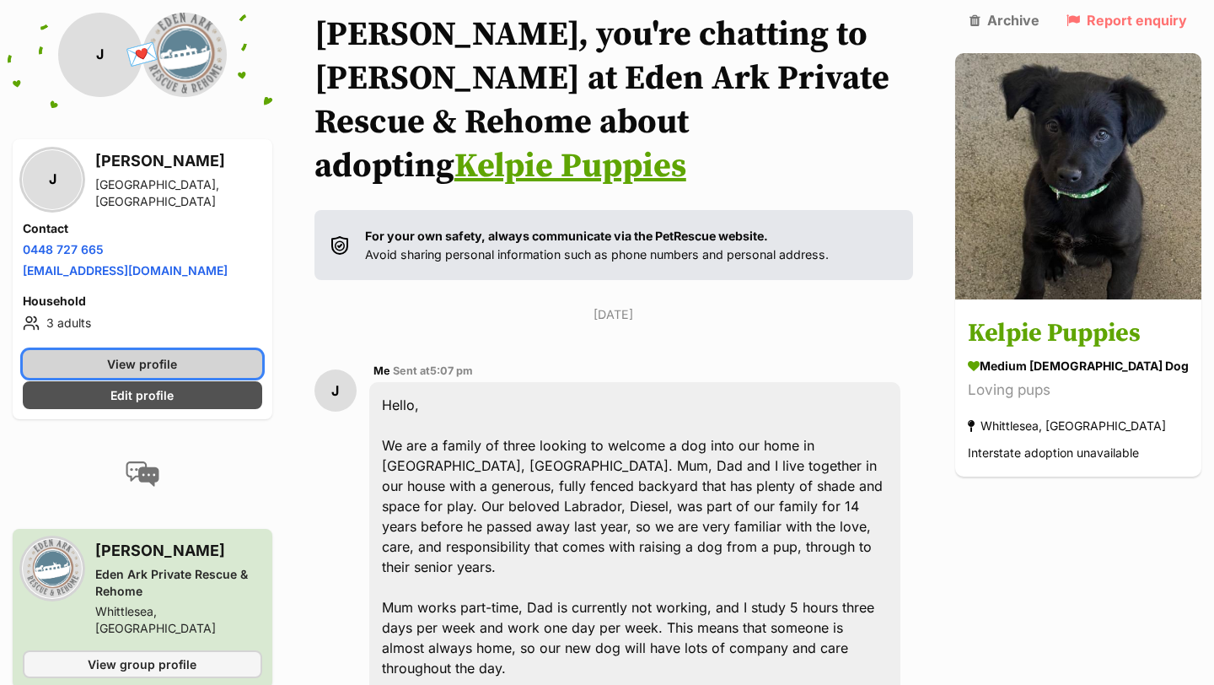
click at [131, 358] on span "View profile" at bounding box center [142, 364] width 70 height 18
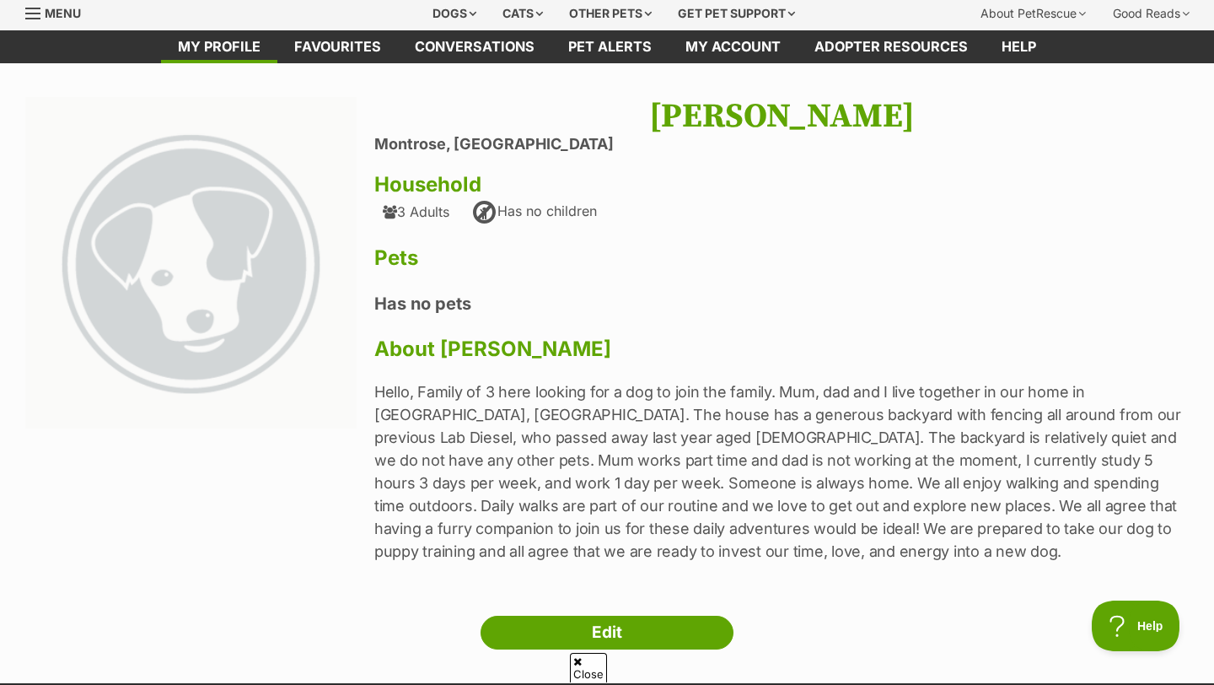
scroll to position [58, 0]
